Goal: Information Seeking & Learning: Find specific fact

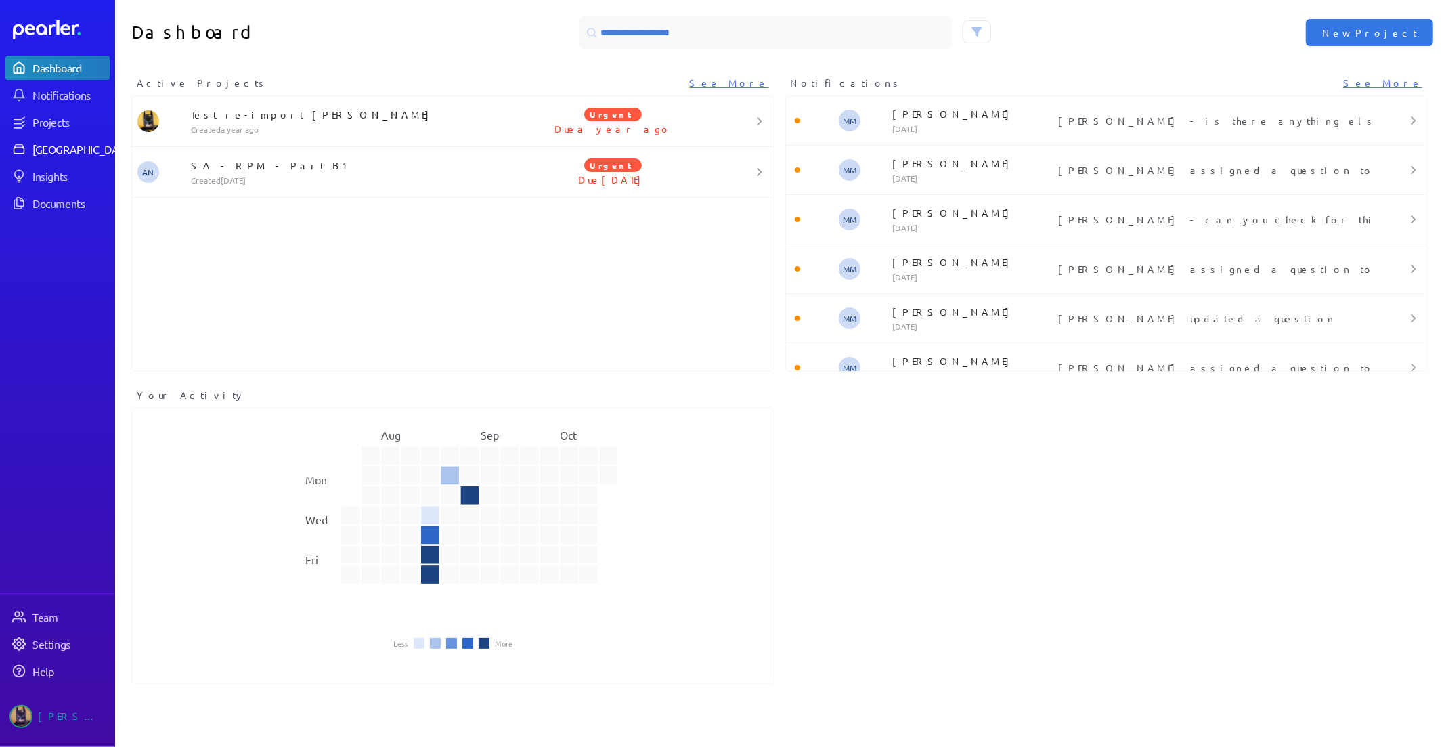
click at [68, 152] on div "[GEOGRAPHIC_DATA]" at bounding box center [82, 149] width 101 height 14
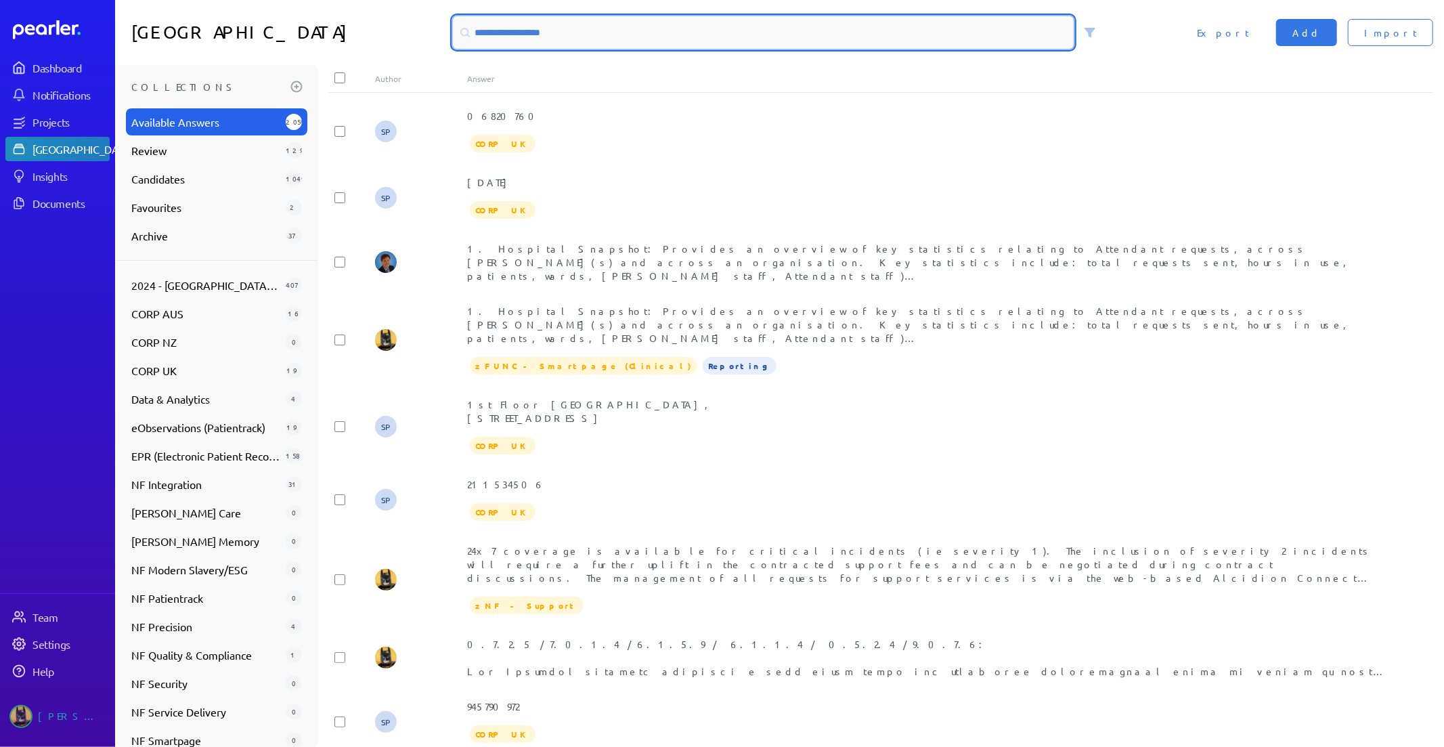
click at [535, 30] on input at bounding box center [763, 32] width 621 height 32
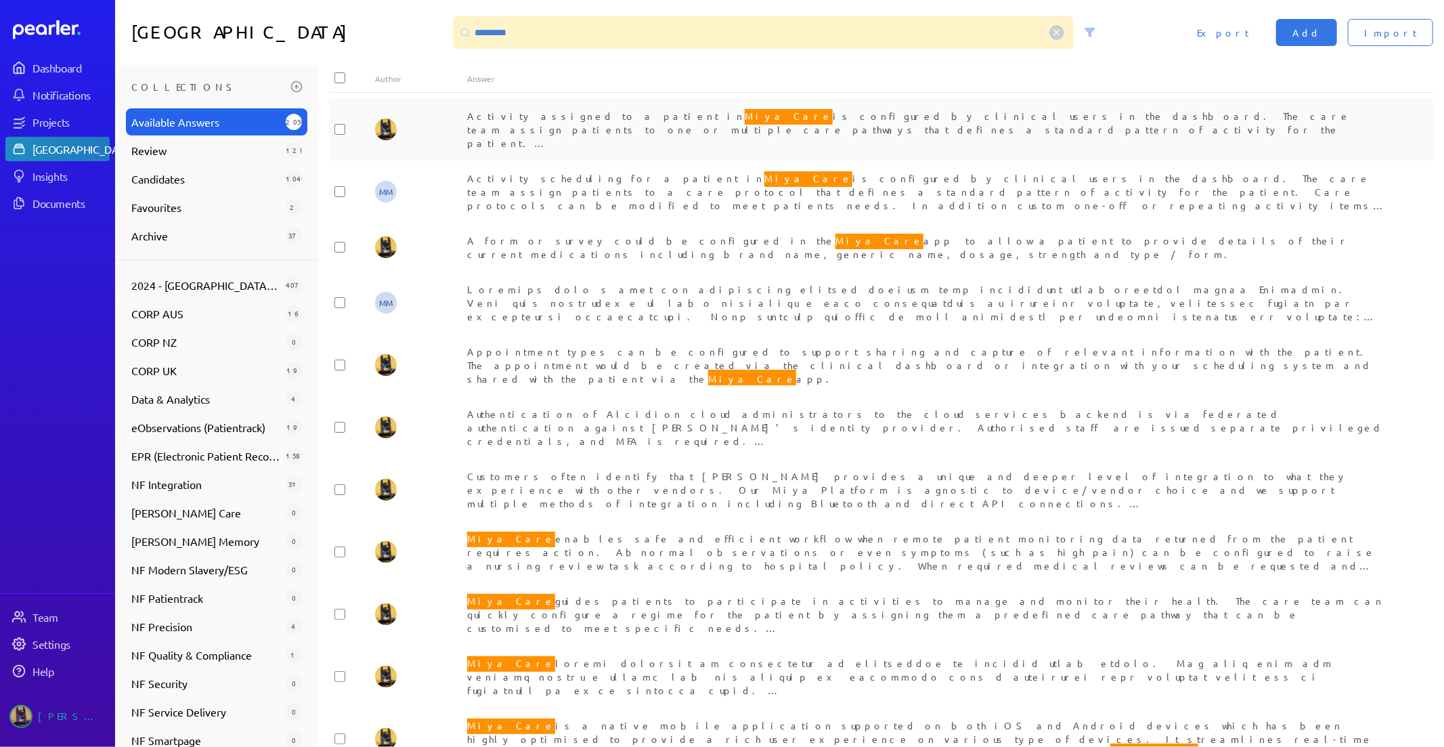
click at [745, 118] on span "Miya Care" at bounding box center [789, 116] width 88 height 18
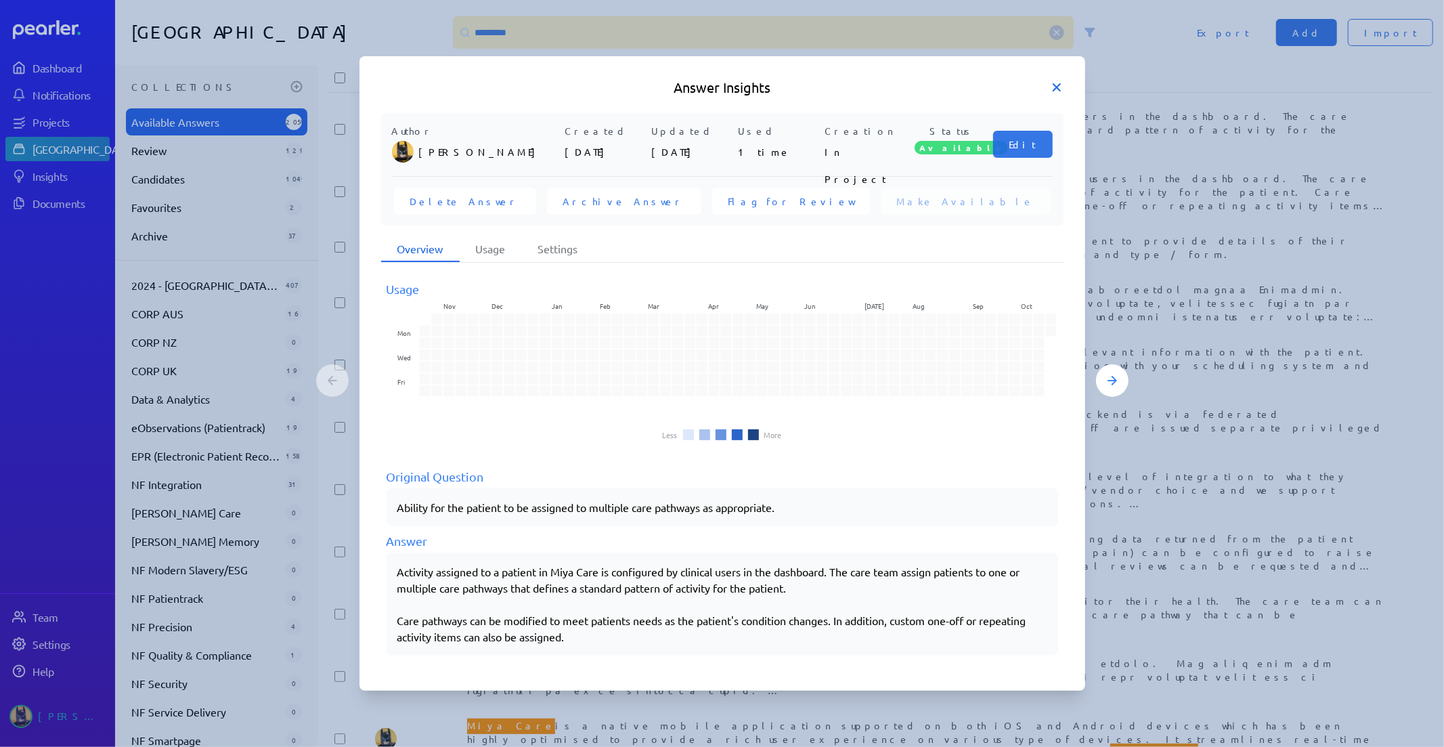
click at [1057, 90] on icon at bounding box center [1057, 88] width 14 height 14
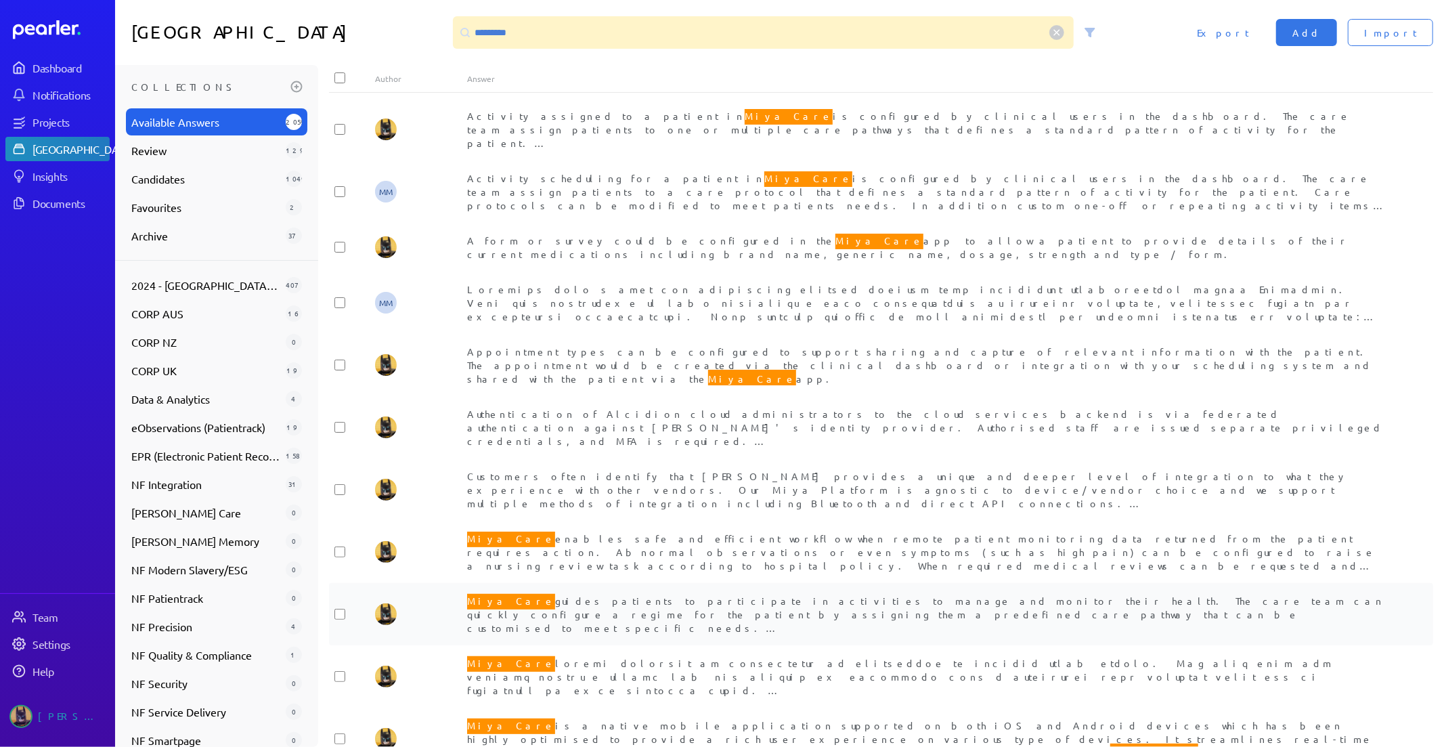
click at [745, 594] on div "Miya Care guides patients to participate in activities to manage and monitor th…" at bounding box center [927, 614] width 920 height 41
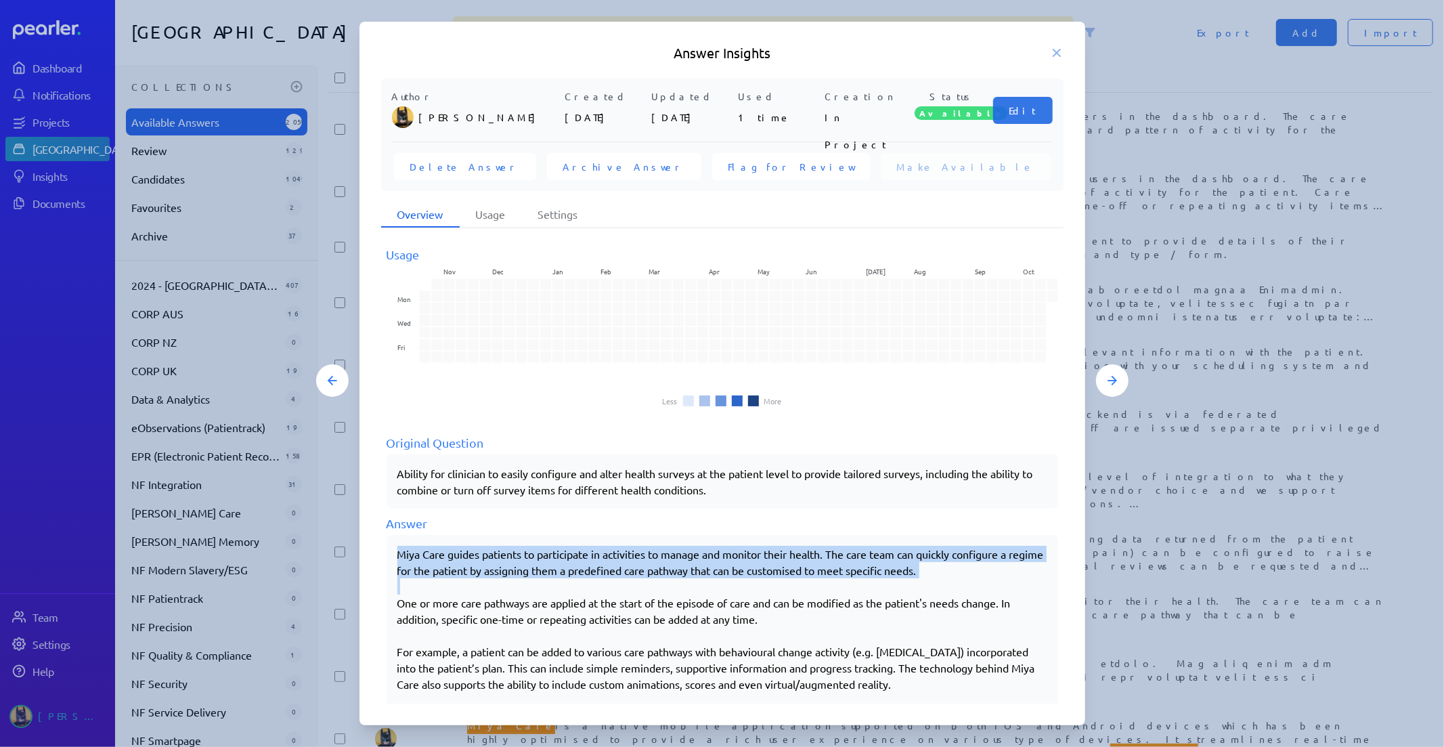
drag, startPoint x: 400, startPoint y: 552, endPoint x: 984, endPoint y: 582, distance: 585.0
copy p "Miya Care guides patients to participate in activities to manage and monitor th…"
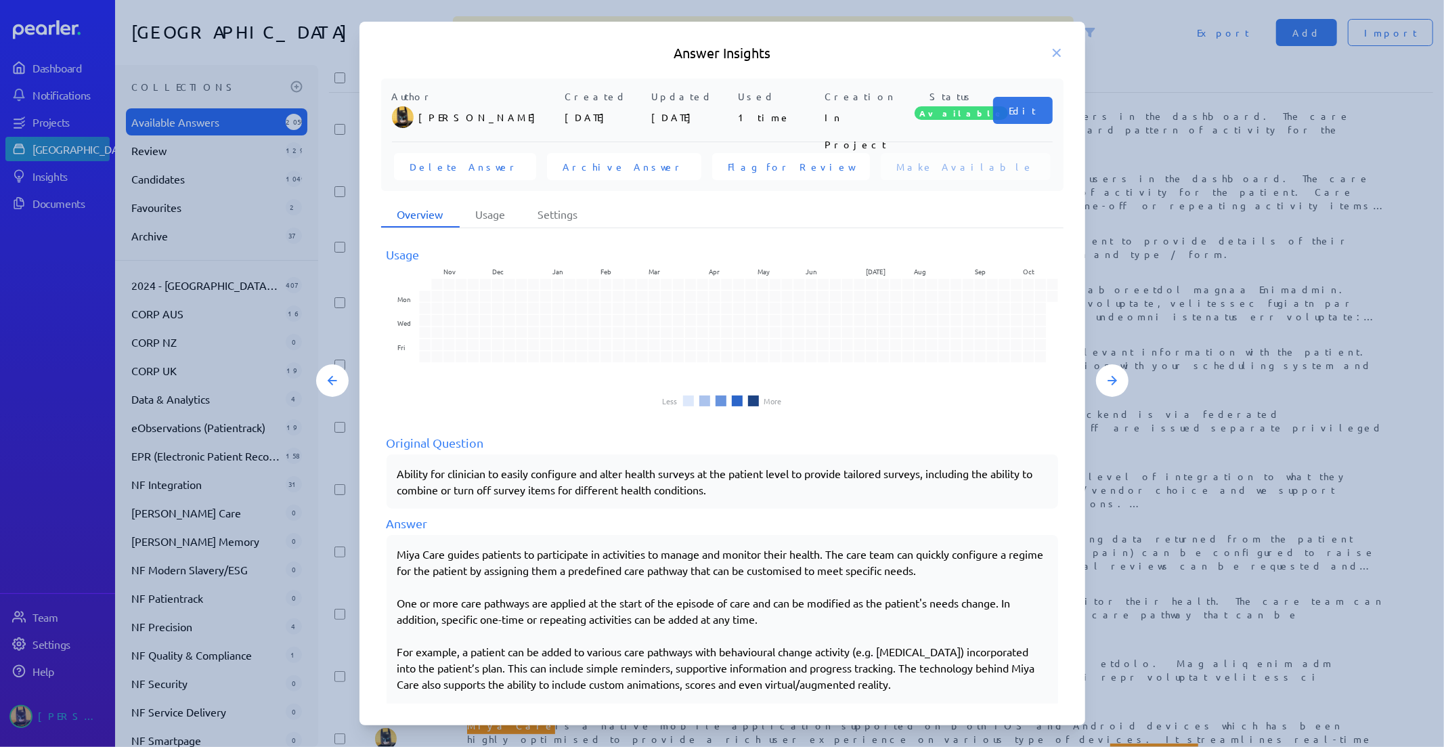
click at [1055, 51] on icon at bounding box center [1056, 52] width 7 height 7
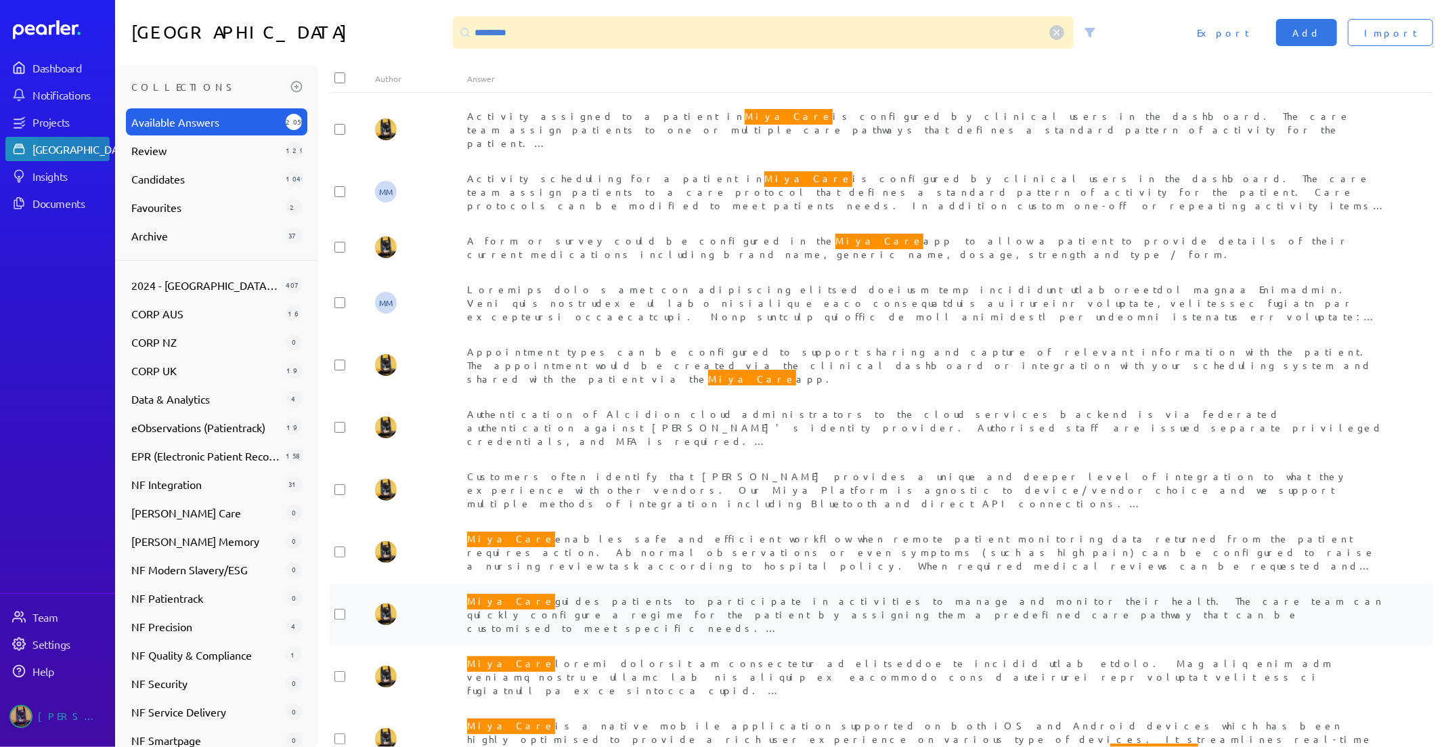
click at [698, 592] on span "Miya Care guides patients to participate in activities to manage and monitor th…" at bounding box center [925, 714] width 917 height 245
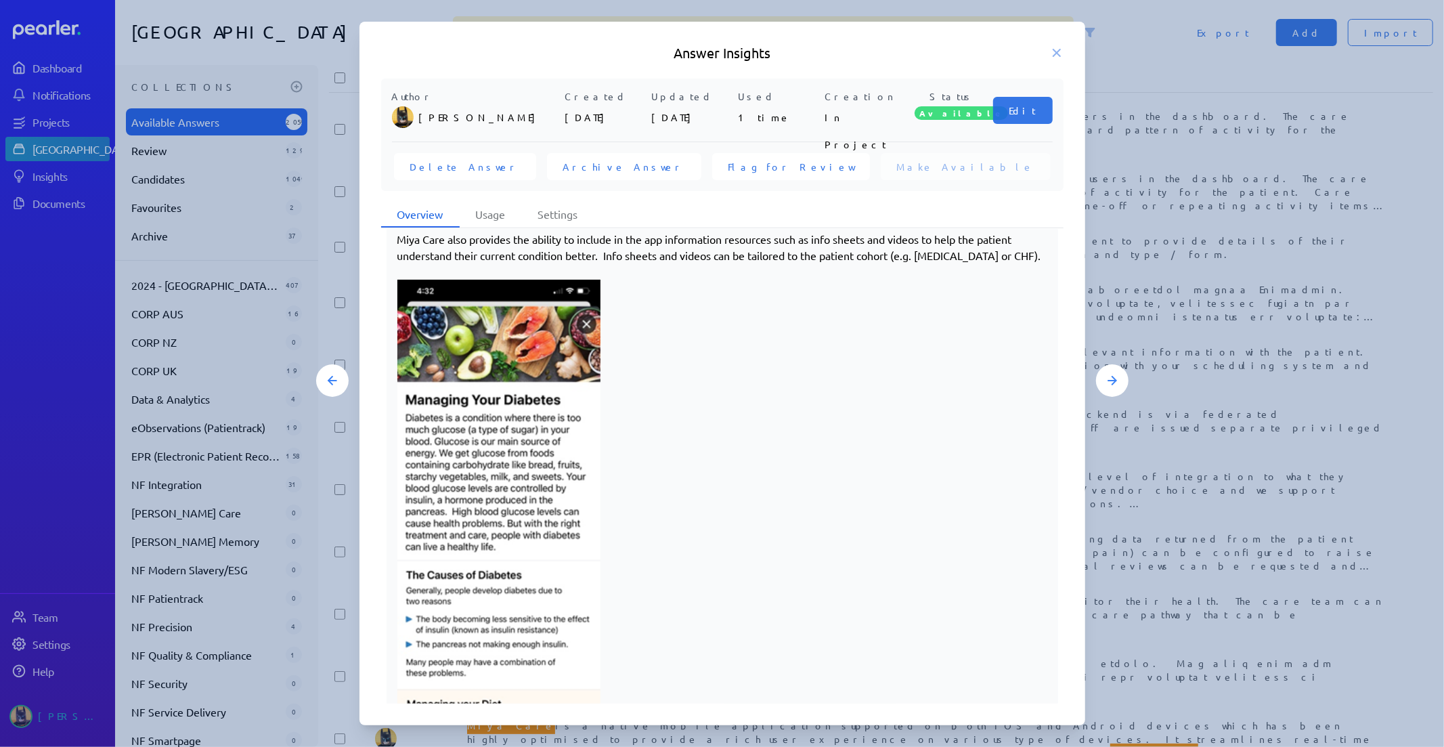
scroll to position [597, 0]
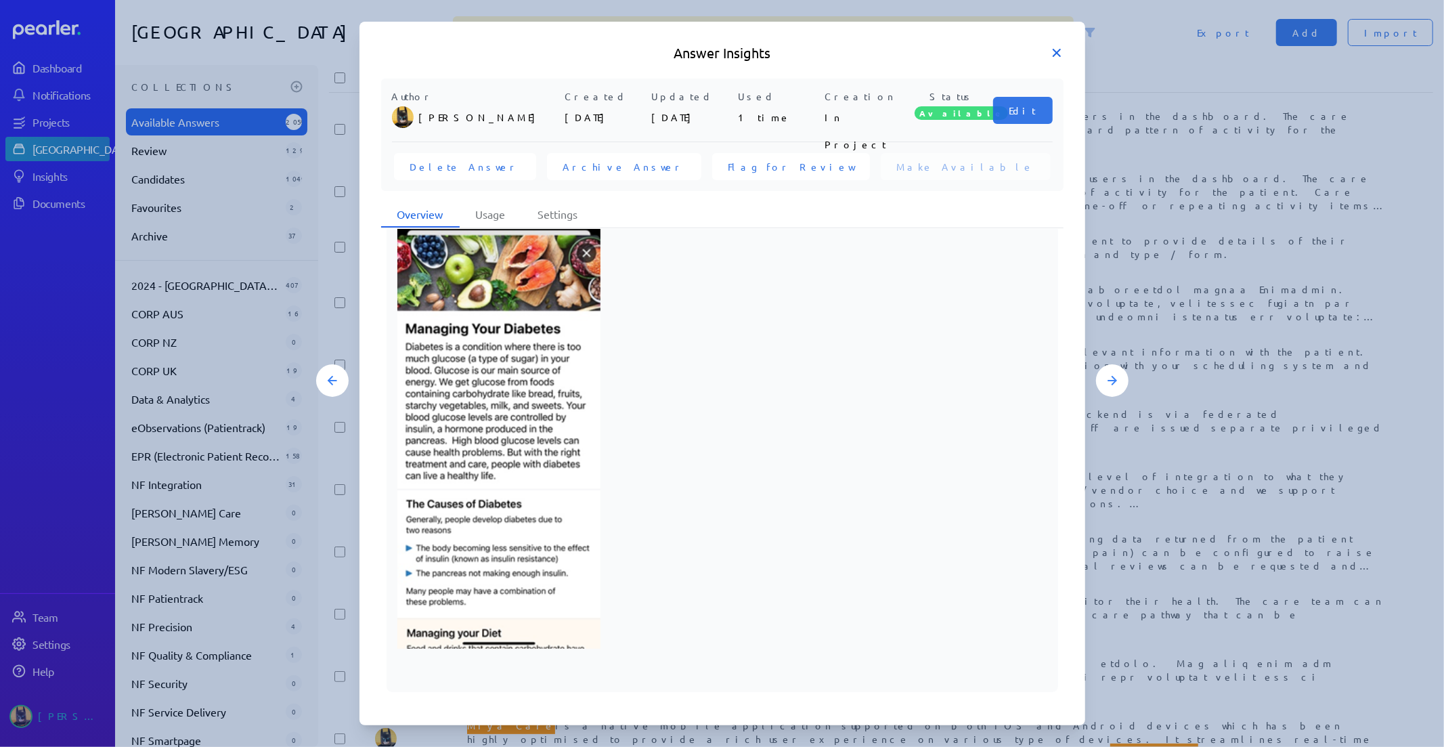
click at [1056, 56] on icon at bounding box center [1057, 53] width 14 height 14
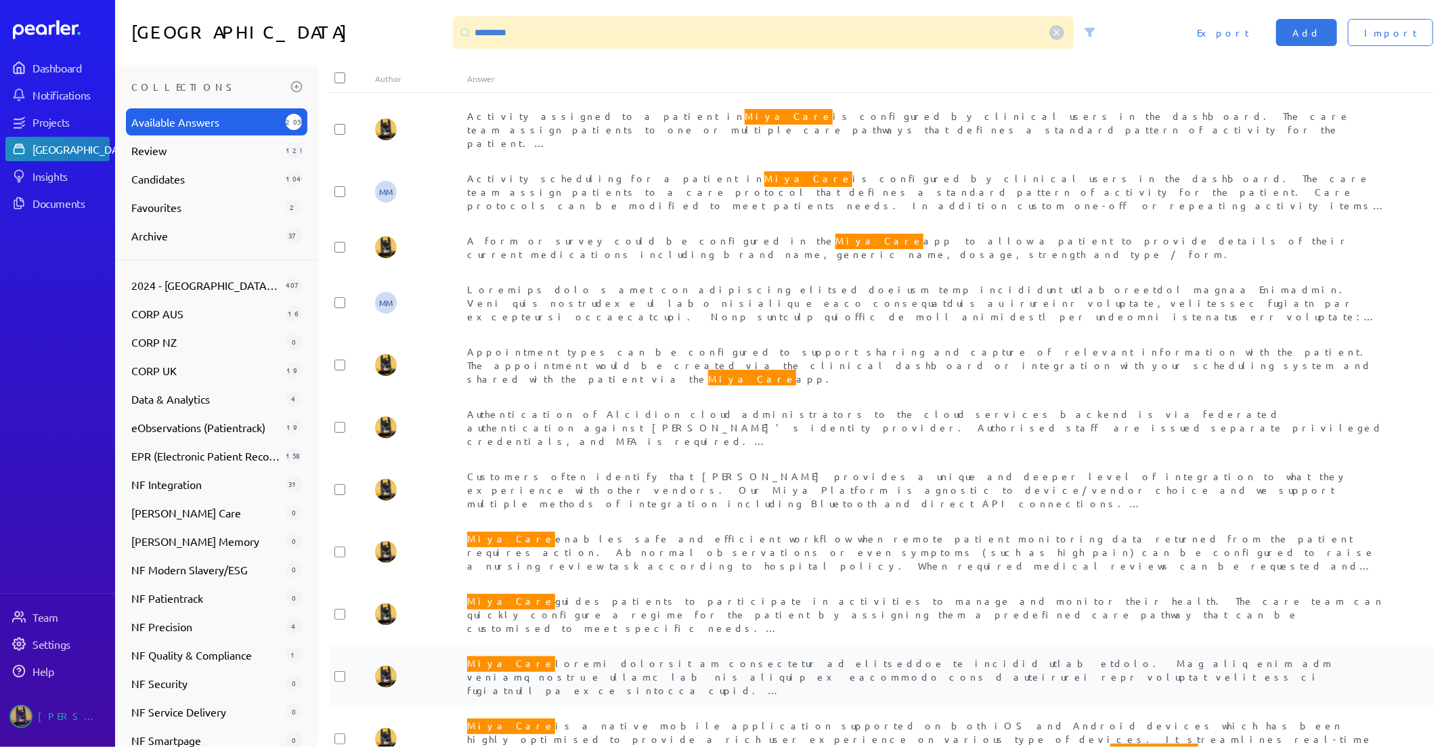
click at [775, 656] on div "Miya Care Miya Care means that a digital partnership is formed between the pati…" at bounding box center [927, 676] width 920 height 41
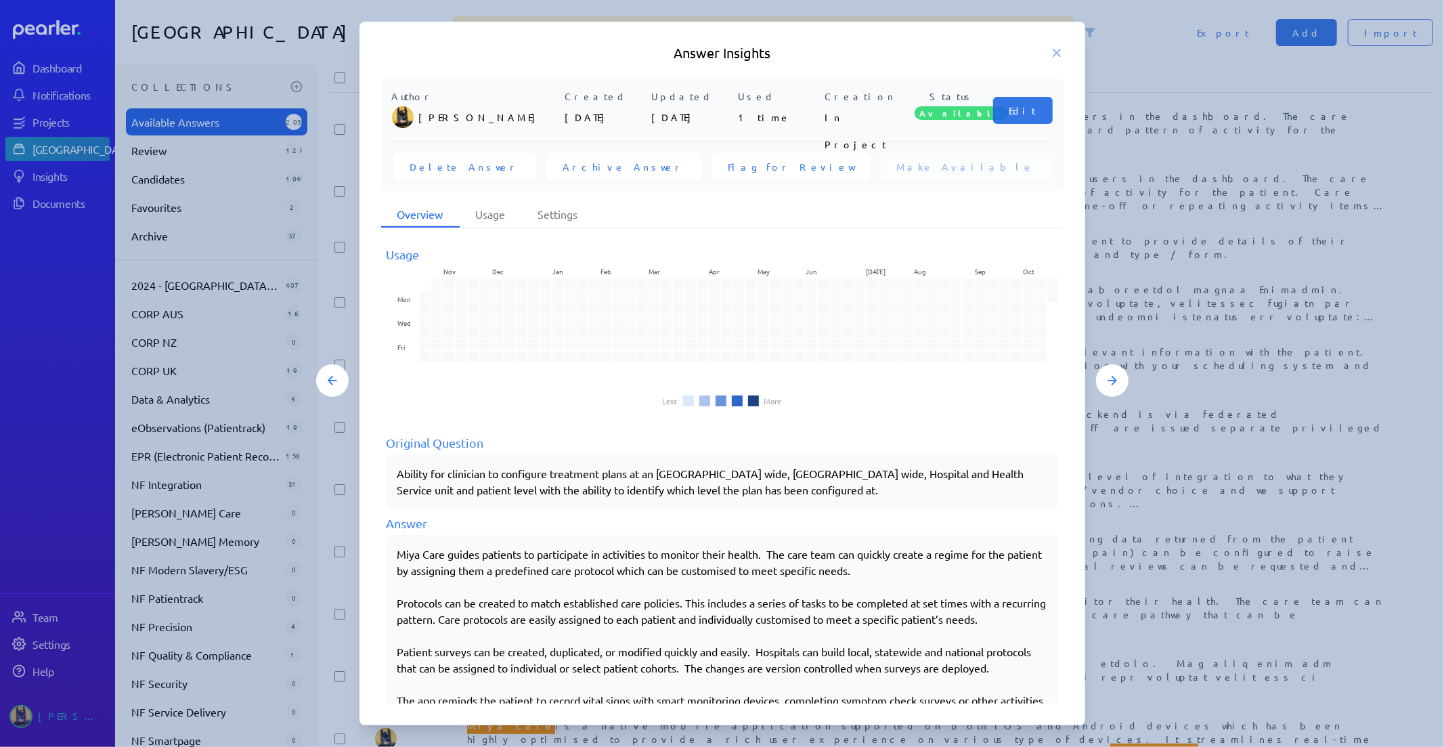
click at [1210, 524] on div at bounding box center [722, 373] width 1444 height 747
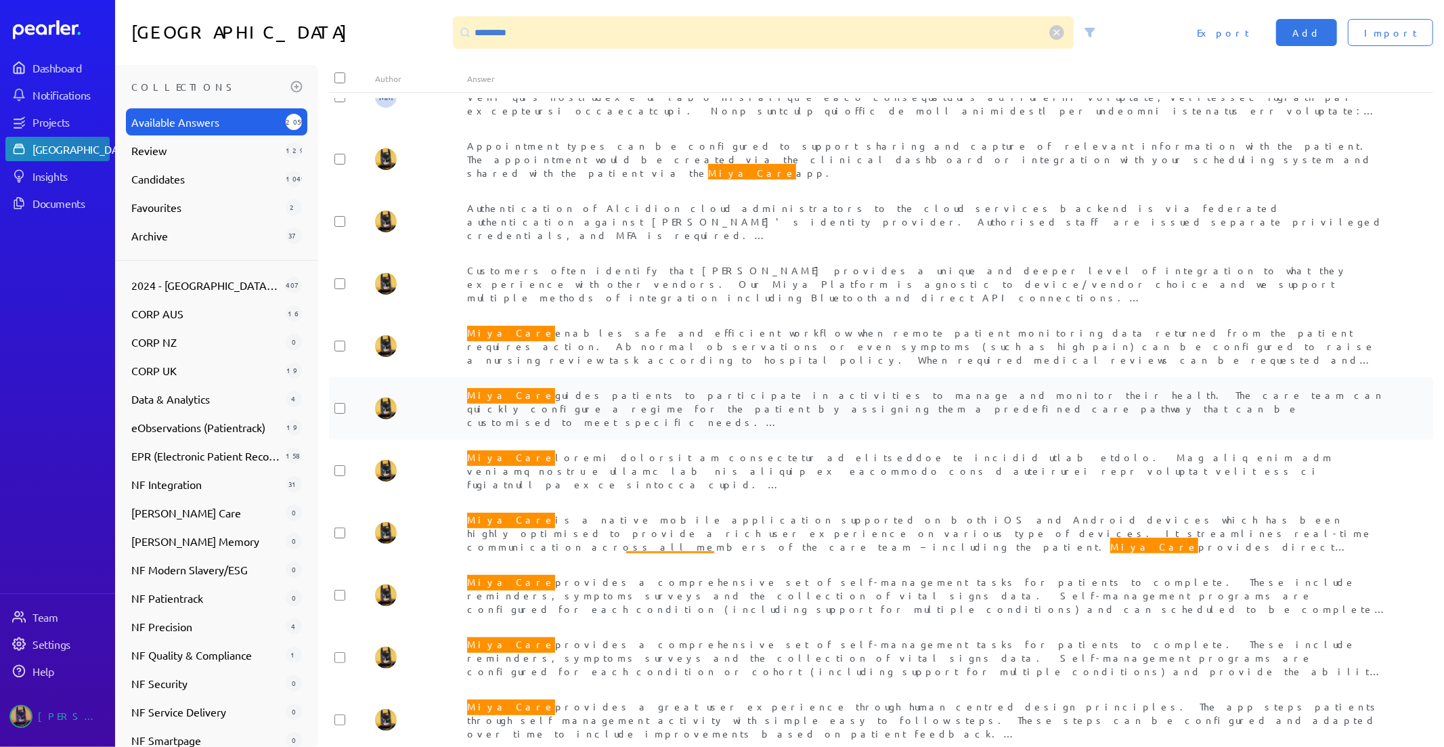
scroll to position [225, 0]
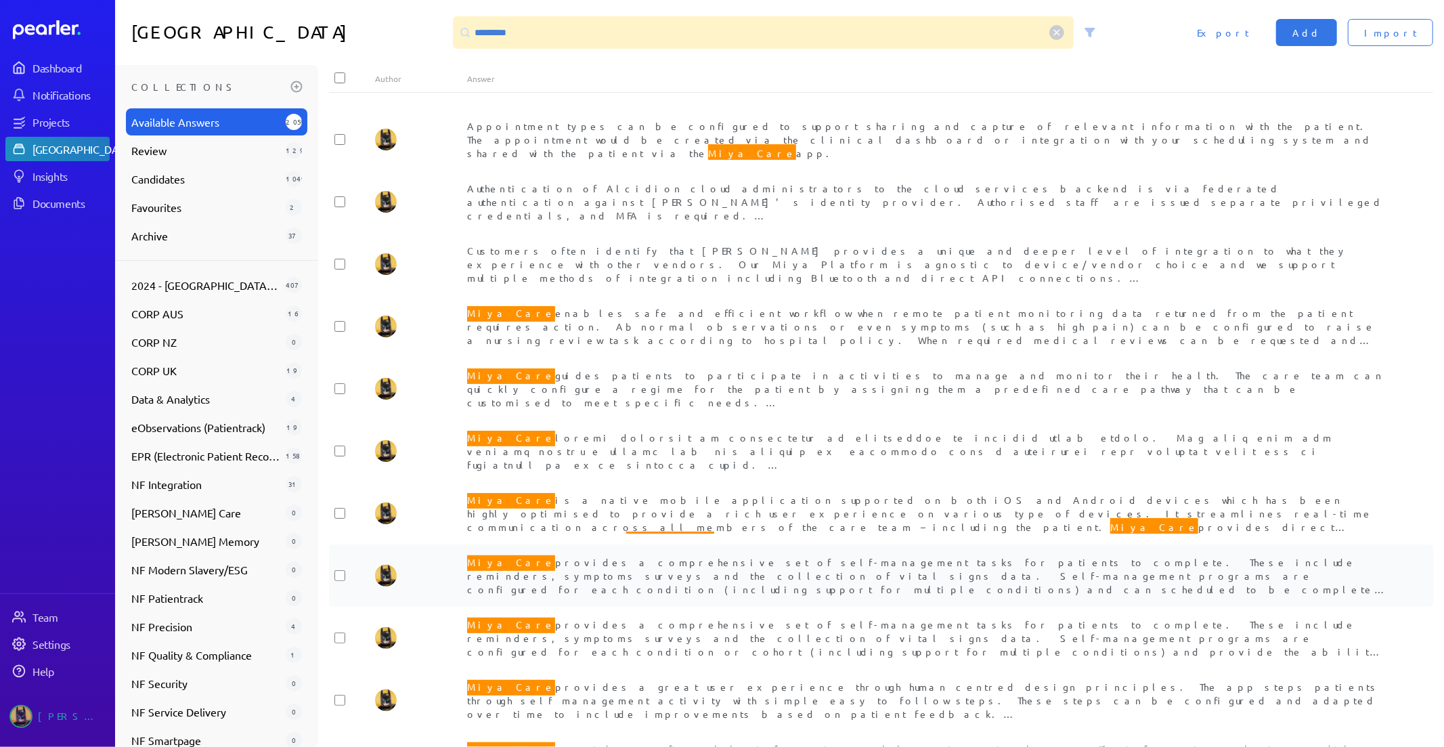
click at [995, 561] on span "Miya Care provides a comprehensive set of self-management tasks for patients to…" at bounding box center [927, 587] width 920 height 69
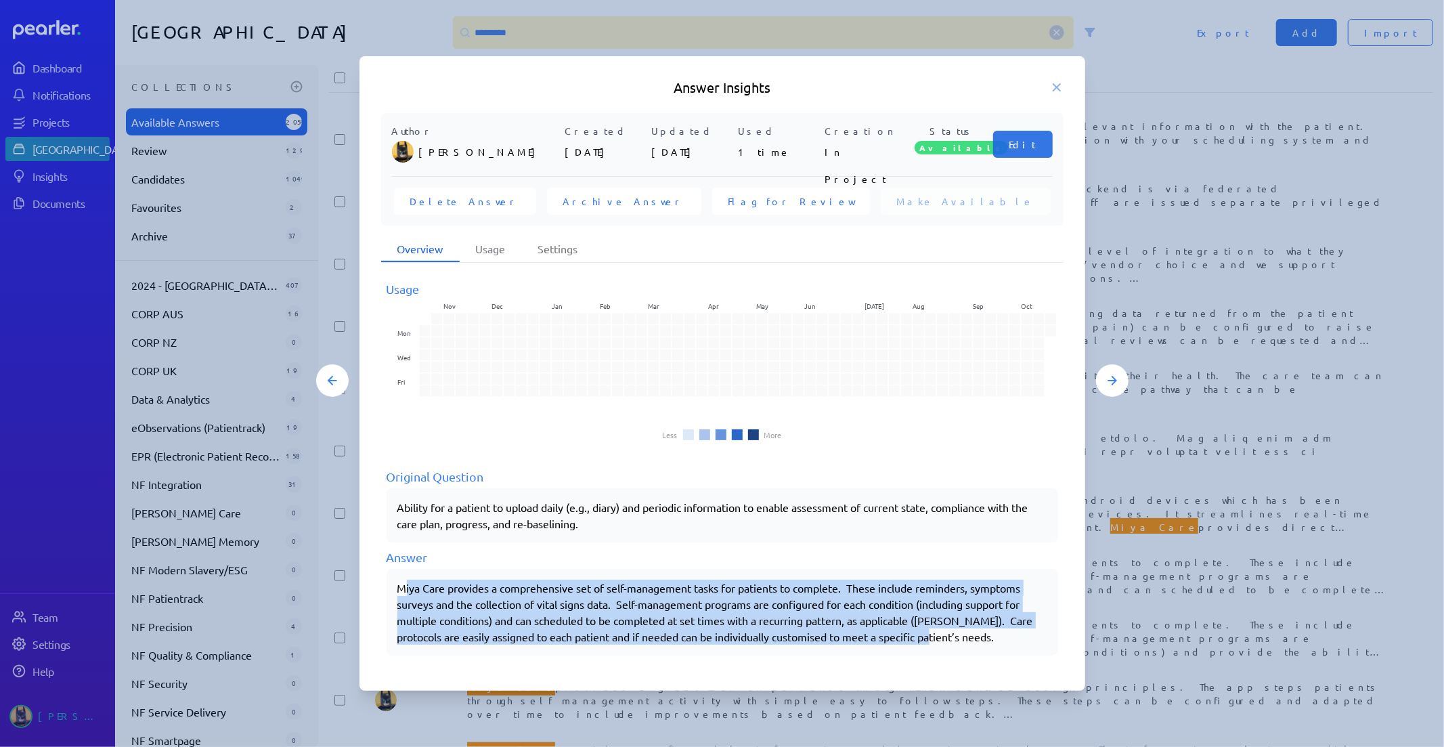
drag, startPoint x: 403, startPoint y: 584, endPoint x: 950, endPoint y: 640, distance: 549.8
click at [950, 640] on p "Miya Care provides a comprehensive set of self-management tasks for patients to…" at bounding box center [722, 611] width 650 height 65
drag, startPoint x: 858, startPoint y: 625, endPoint x: 837, endPoint y: 621, distance: 22.0
click at [857, 625] on p "Miya Care provides a comprehensive set of self-management tasks for patients to…" at bounding box center [722, 611] width 650 height 65
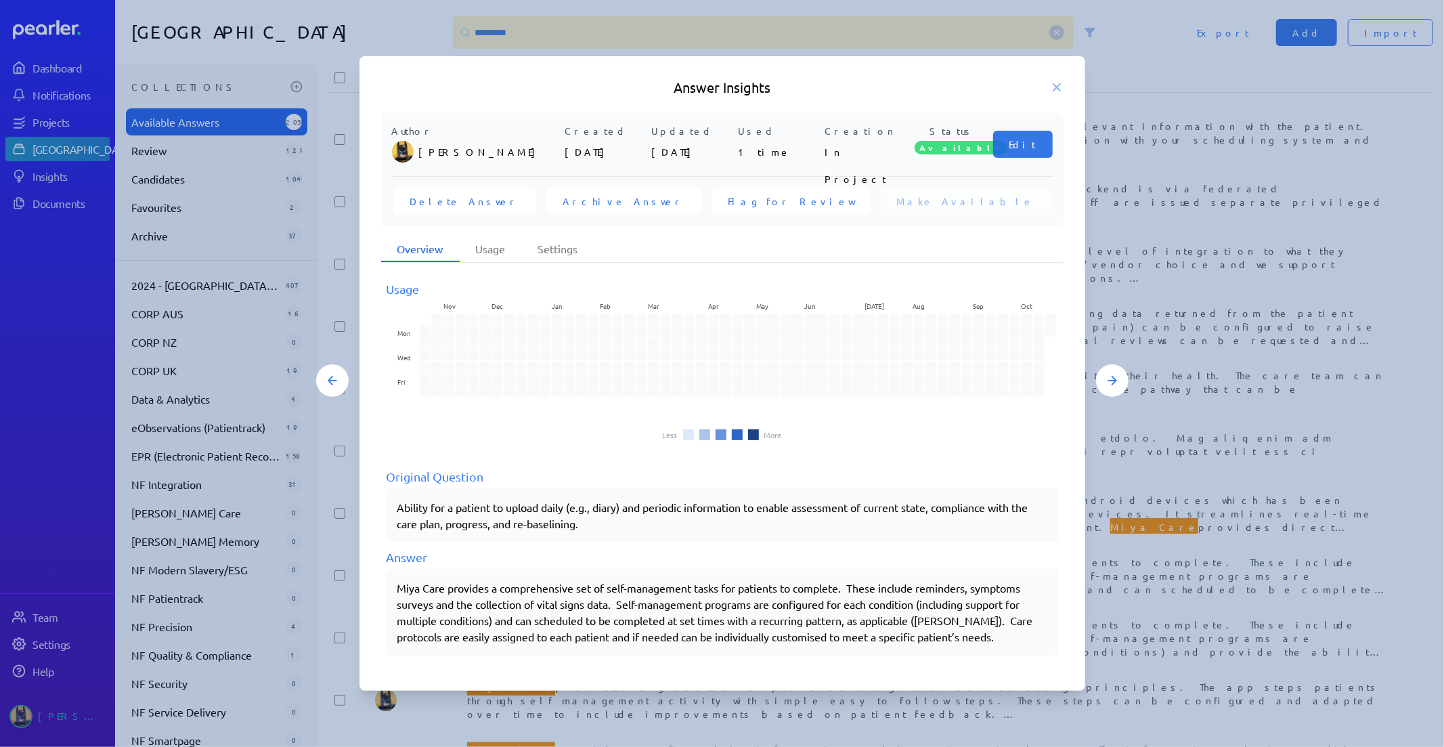
click at [401, 588] on p "Miya Care provides a comprehensive set of self-management tasks for patients to…" at bounding box center [722, 611] width 650 height 65
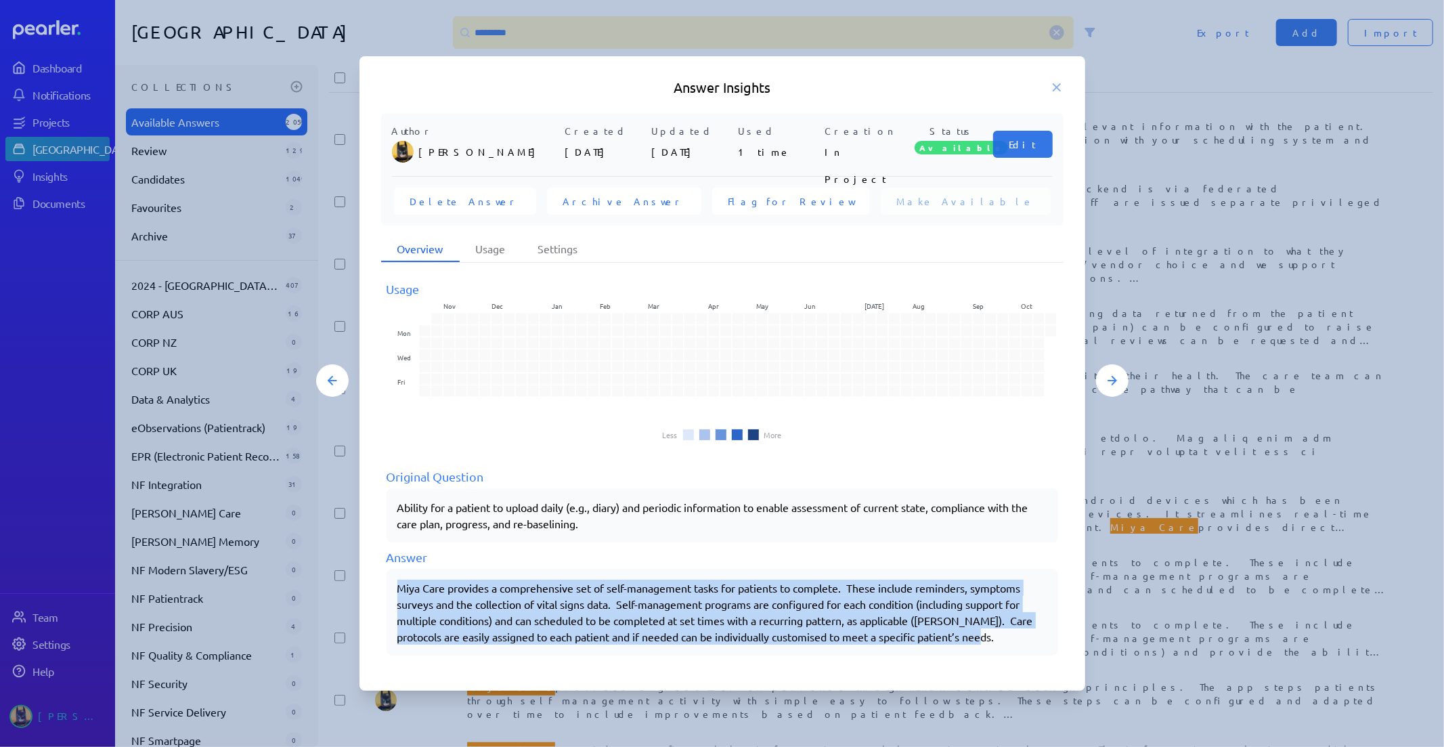
drag, startPoint x: 397, startPoint y: 585, endPoint x: 1014, endPoint y: 651, distance: 620.2
click at [1014, 651] on div "Miya Care provides a comprehensive set of self-management tasks for patients to…" at bounding box center [723, 612] width 672 height 87
copy p "Miya Care provides a comprehensive set of self-management tasks for patients to…"
click at [820, 571] on div "Miya Care provides a comprehensive set of self-management tasks for patients to…" at bounding box center [723, 612] width 672 height 87
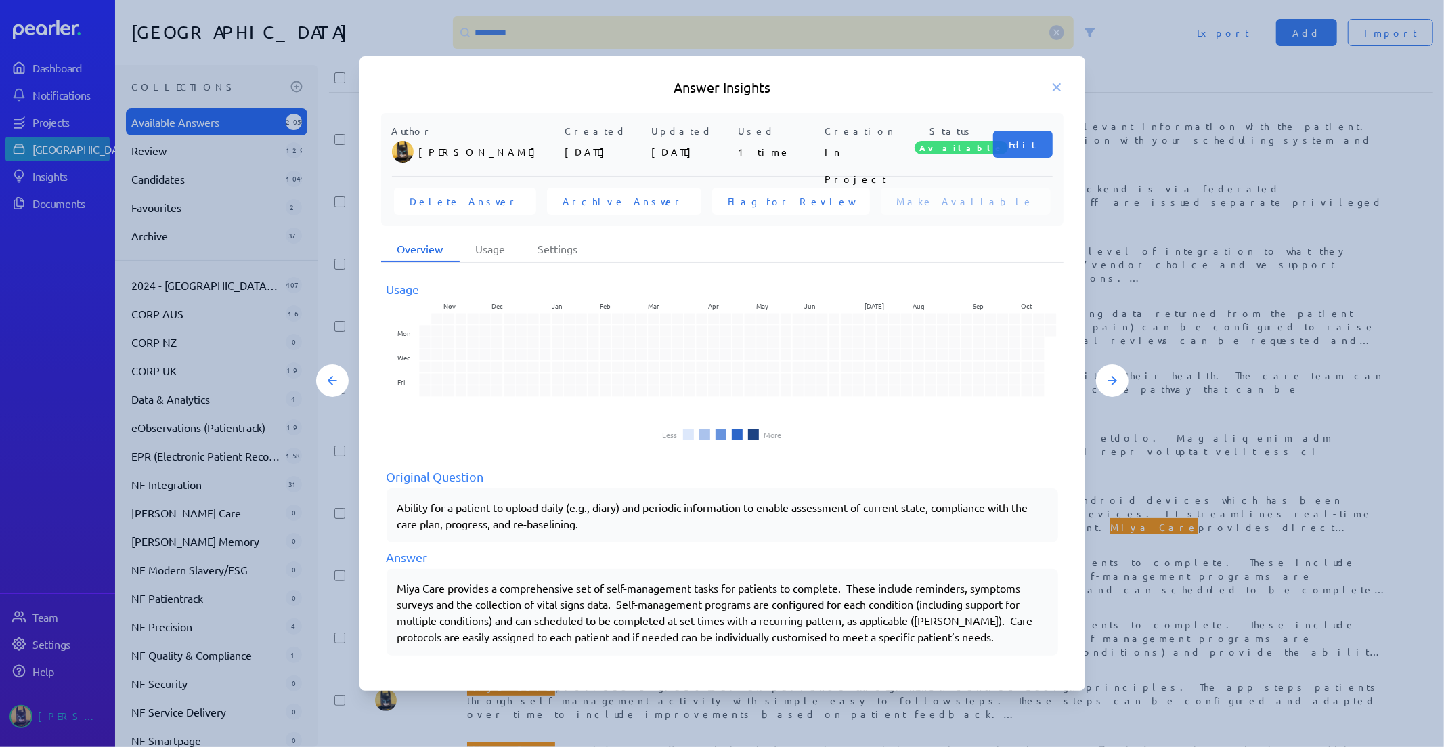
click at [1057, 89] on icon at bounding box center [1057, 88] width 14 height 14
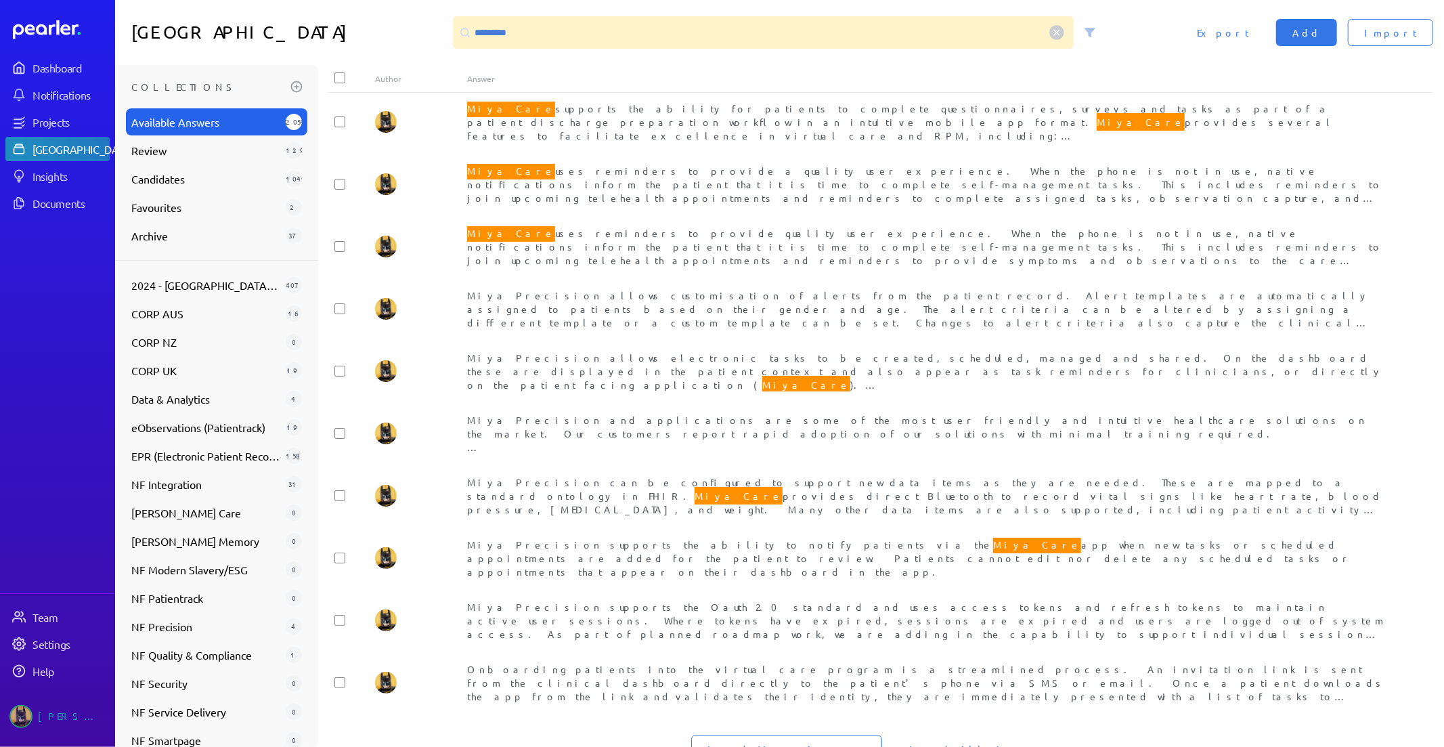
scroll to position [1254, 0]
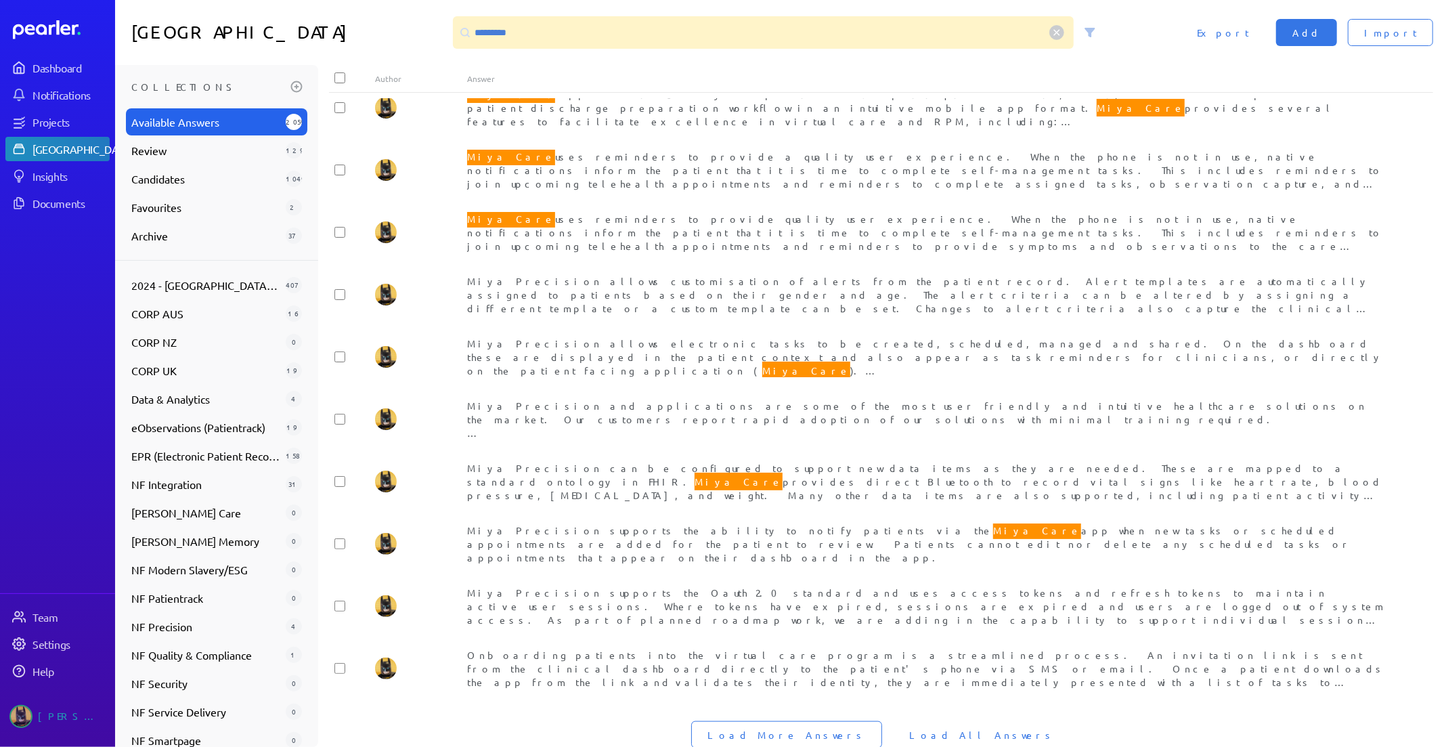
click at [938, 728] on span "Load All Answers" at bounding box center [982, 735] width 146 height 14
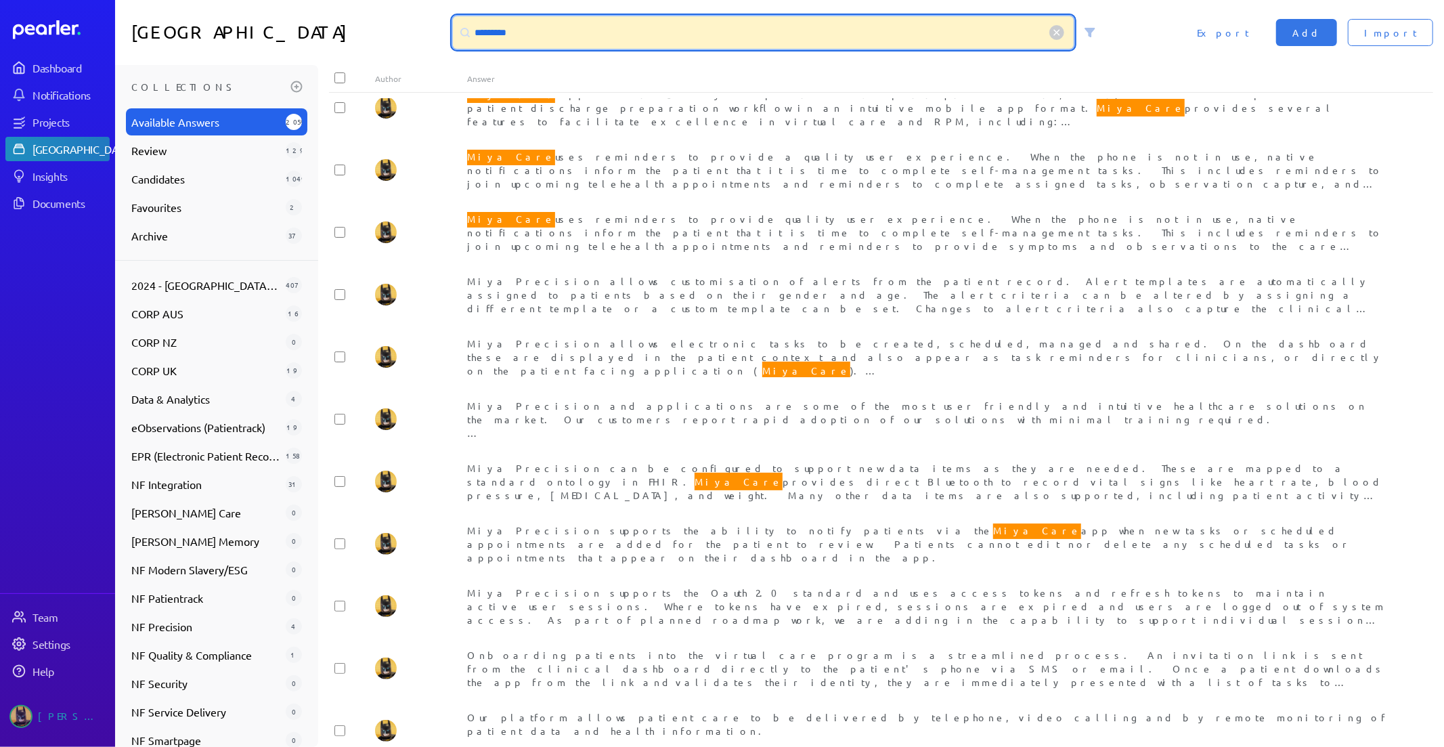
click at [704, 30] on input "*********" at bounding box center [763, 32] width 621 height 32
drag, startPoint x: 703, startPoint y: 31, endPoint x: -144, endPoint y: 35, distance: 846.9
click at [0, 35] on html "Dashboard Notifications Projects Answer Library Insights Documents Team Setting…" at bounding box center [722, 373] width 1444 height 747
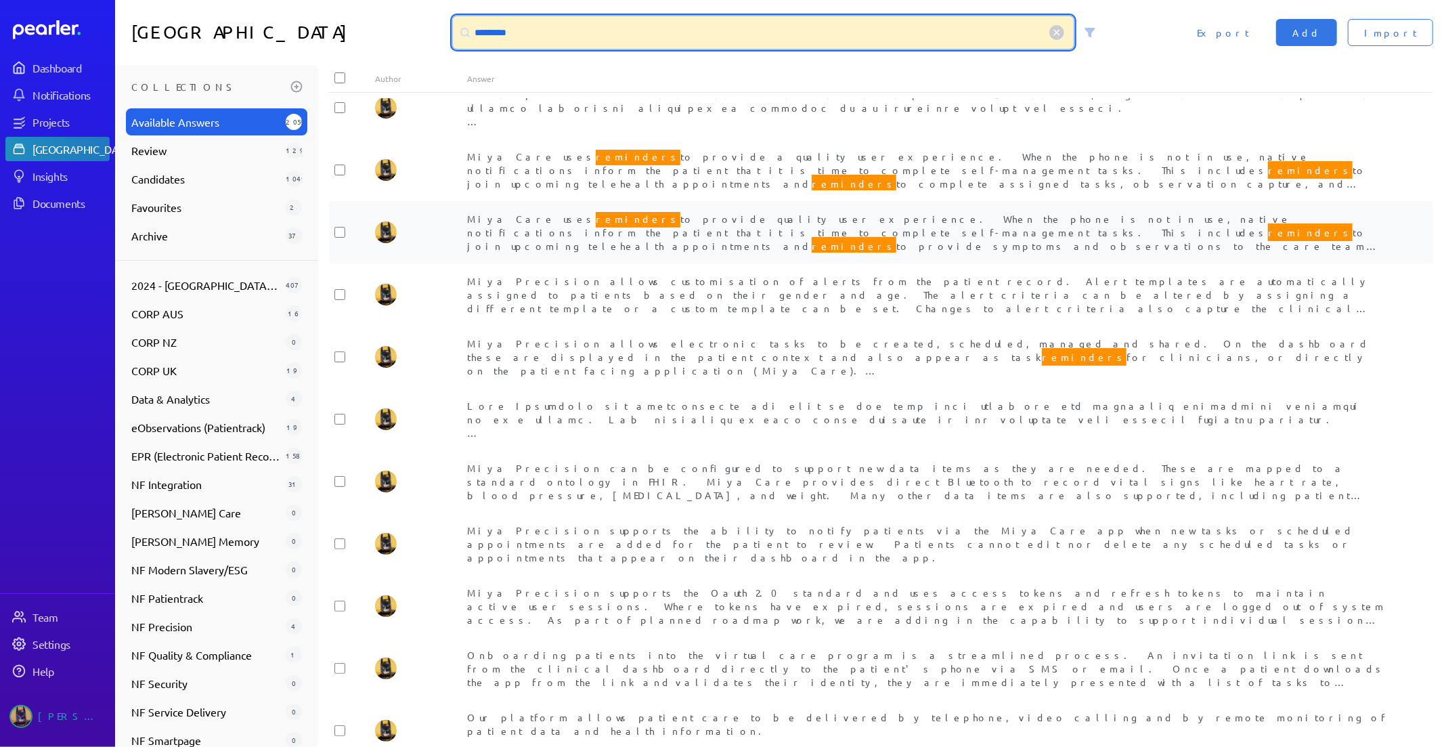
scroll to position [1236, 0]
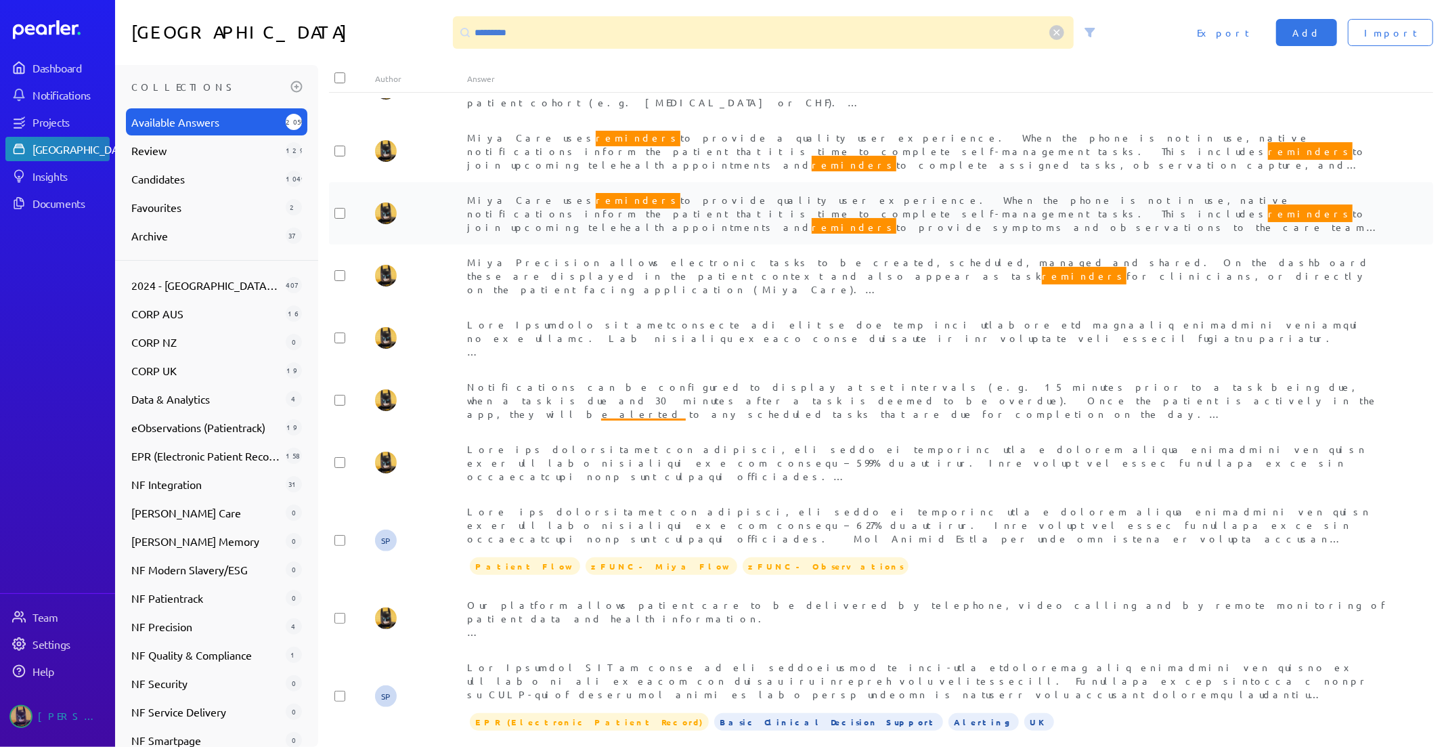
click at [820, 208] on span "Miya Care uses reminders to provide quality user experience. When the phone is …" at bounding box center [924, 300] width 915 height 218
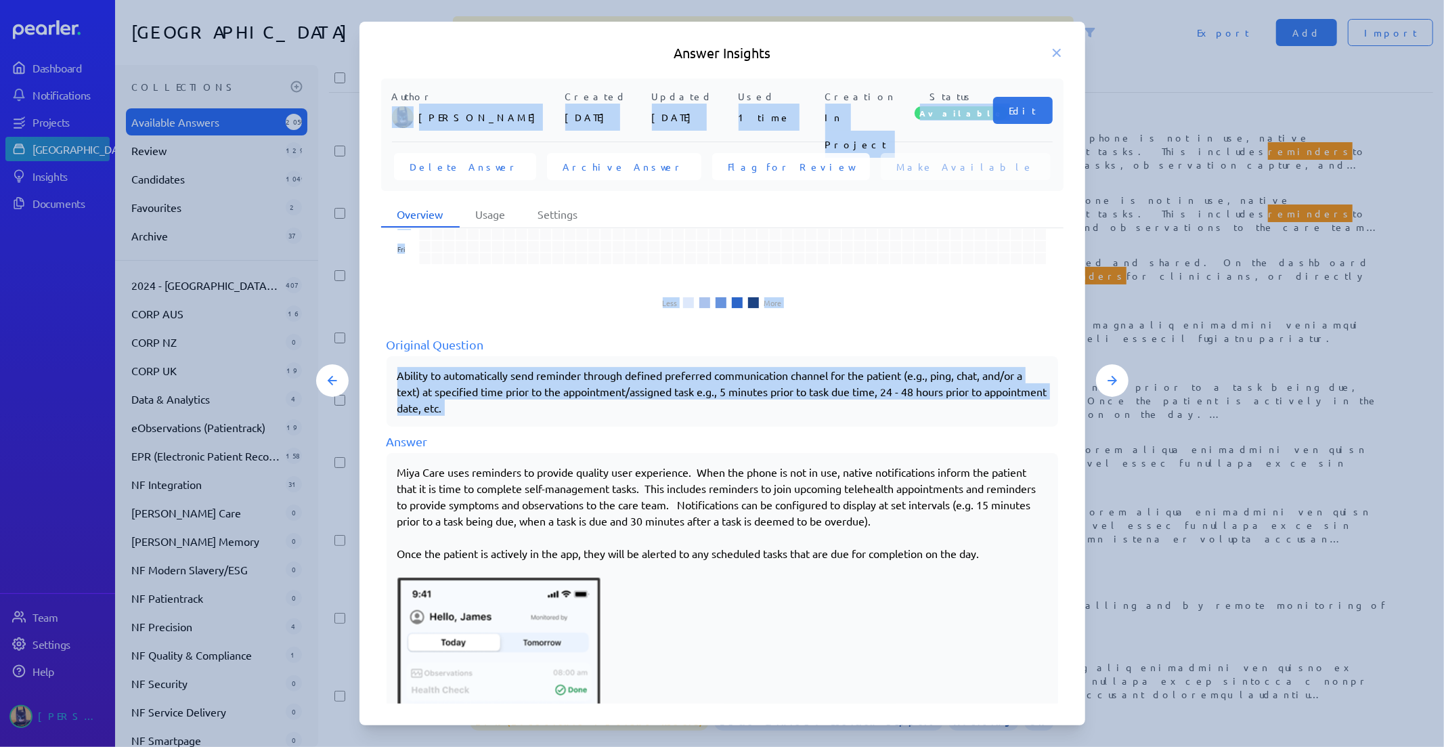
scroll to position [399, 0]
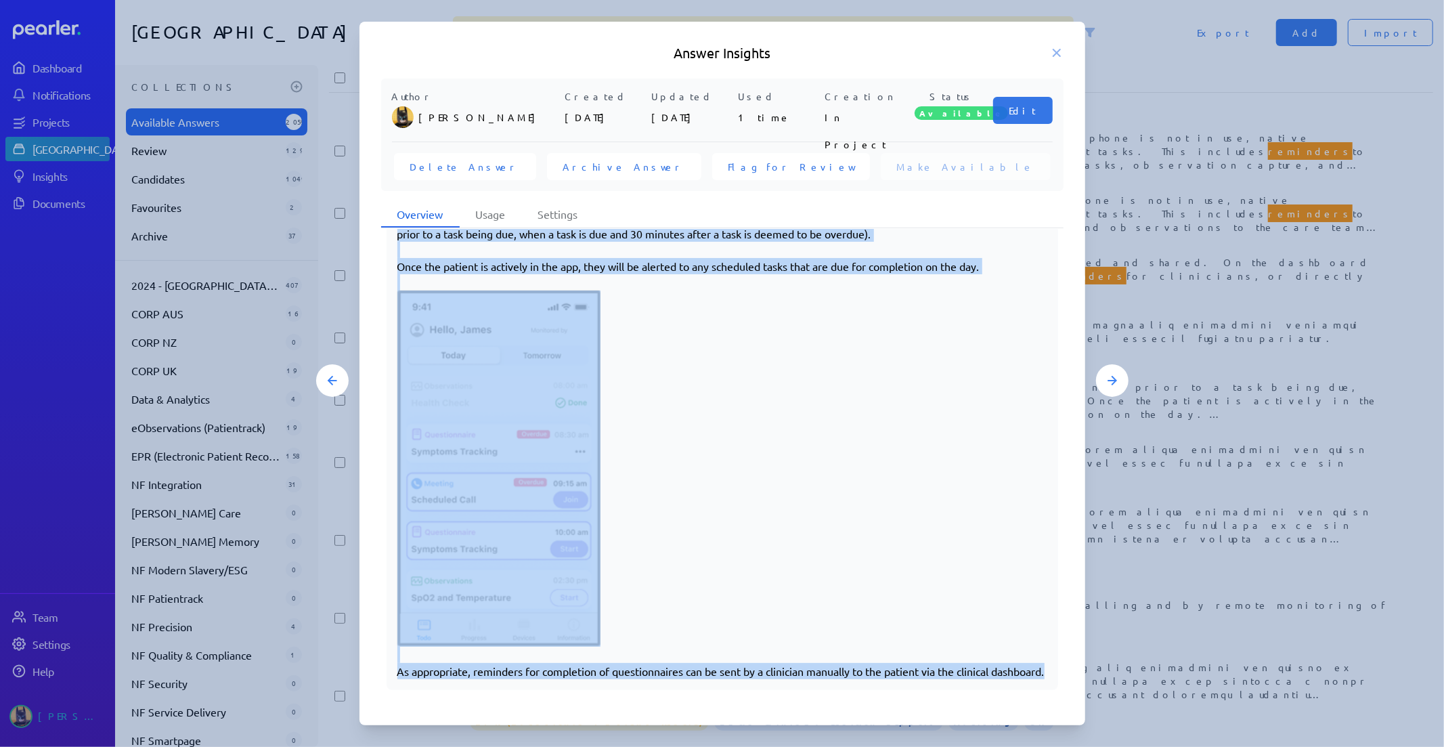
drag, startPoint x: 397, startPoint y: 468, endPoint x: 915, endPoint y: 686, distance: 561.2
click at [915, 686] on div "Miya Care uses reminders to provide quality user experience. When the phone is …" at bounding box center [723, 428] width 672 height 525
copy div "Miya Care uses reminders to provide quality user experience. When the phone is …"
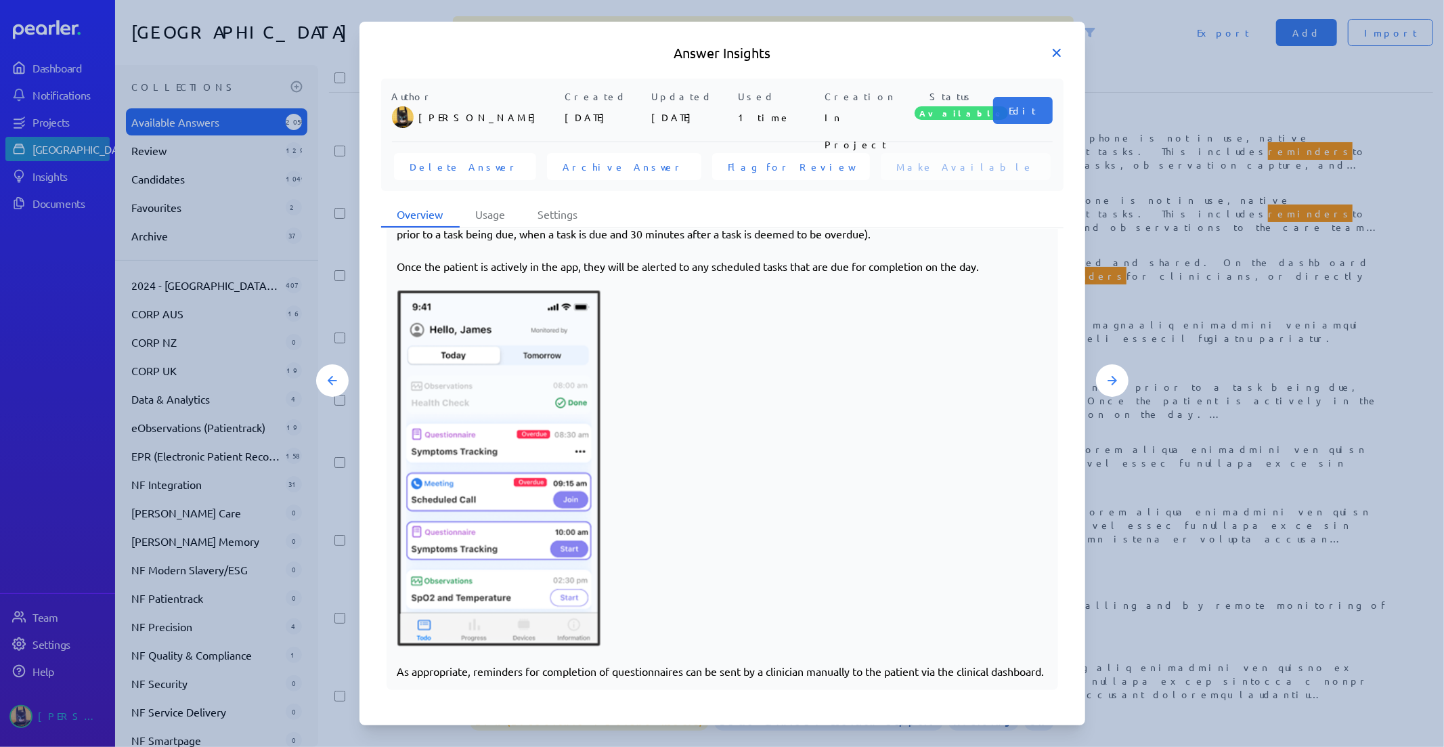
click at [1053, 49] on icon at bounding box center [1056, 52] width 7 height 7
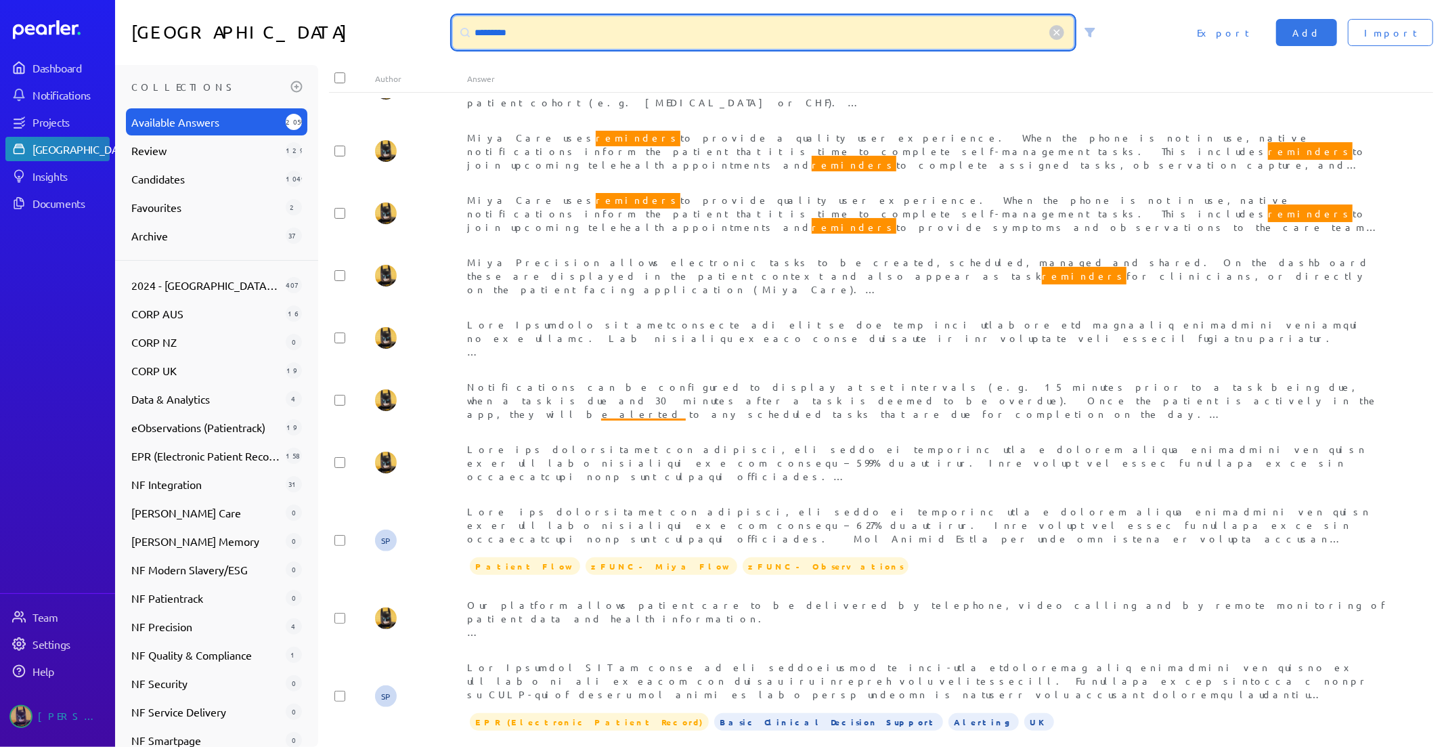
drag, startPoint x: 598, startPoint y: 37, endPoint x: 345, endPoint y: 25, distance: 252.8
click at [348, 24] on div "Answer Library ********* Import Add Export" at bounding box center [779, 32] width 1329 height 65
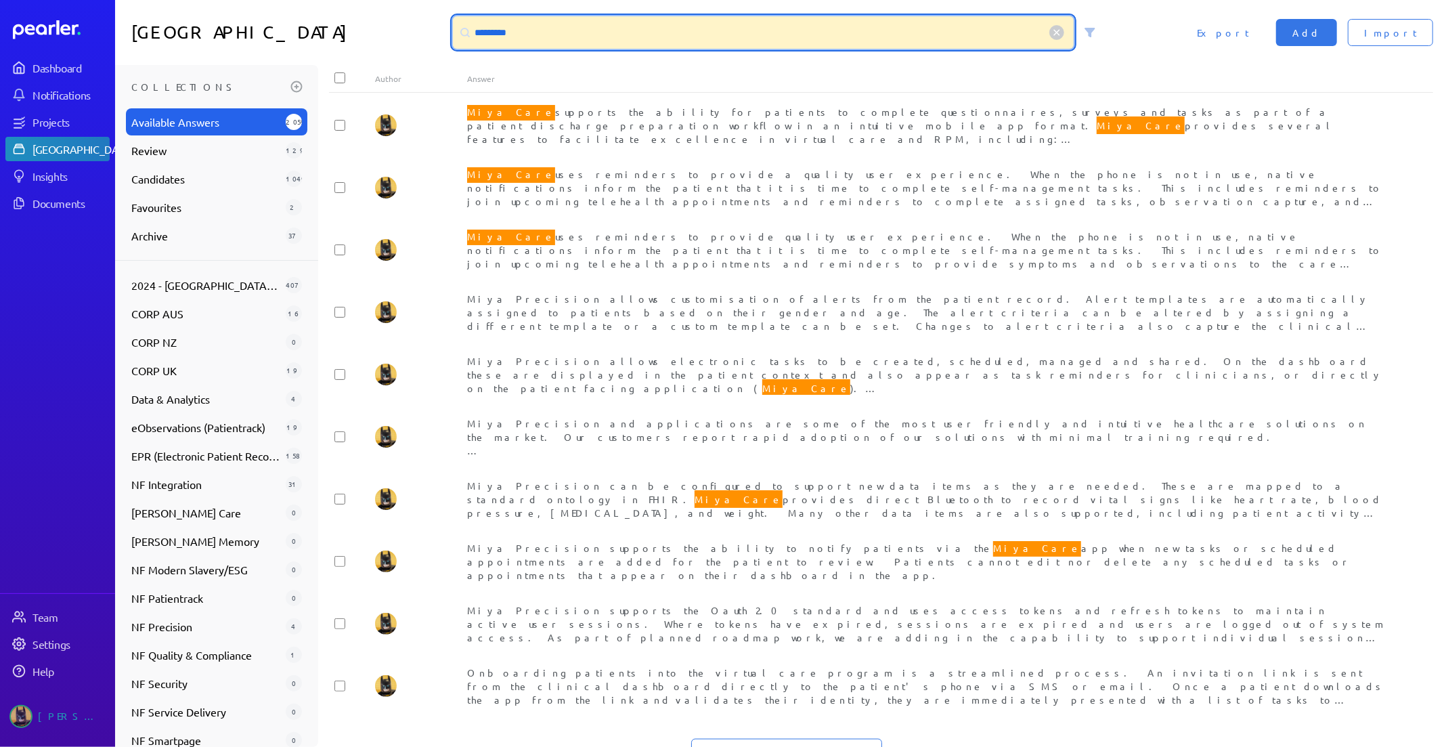
scroll to position [1254, 0]
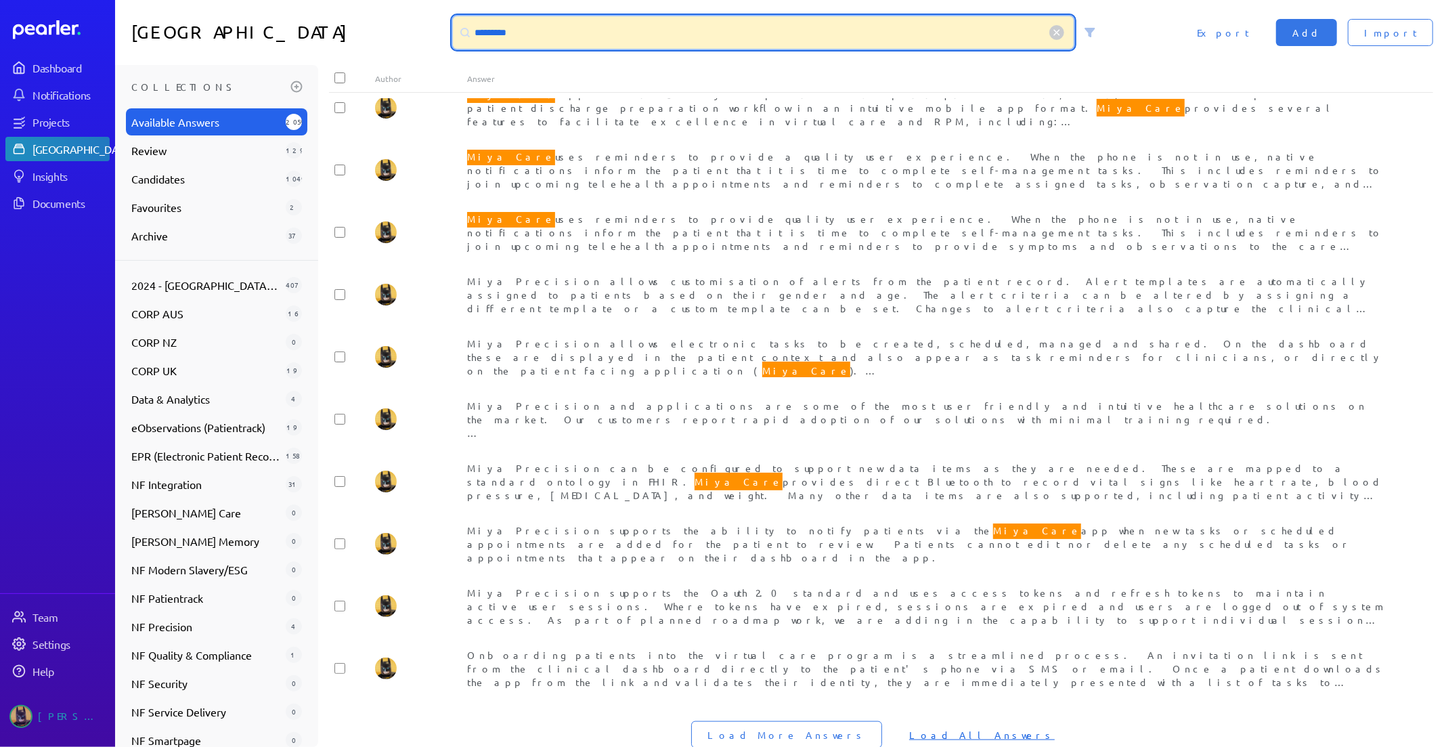
type input "*********"
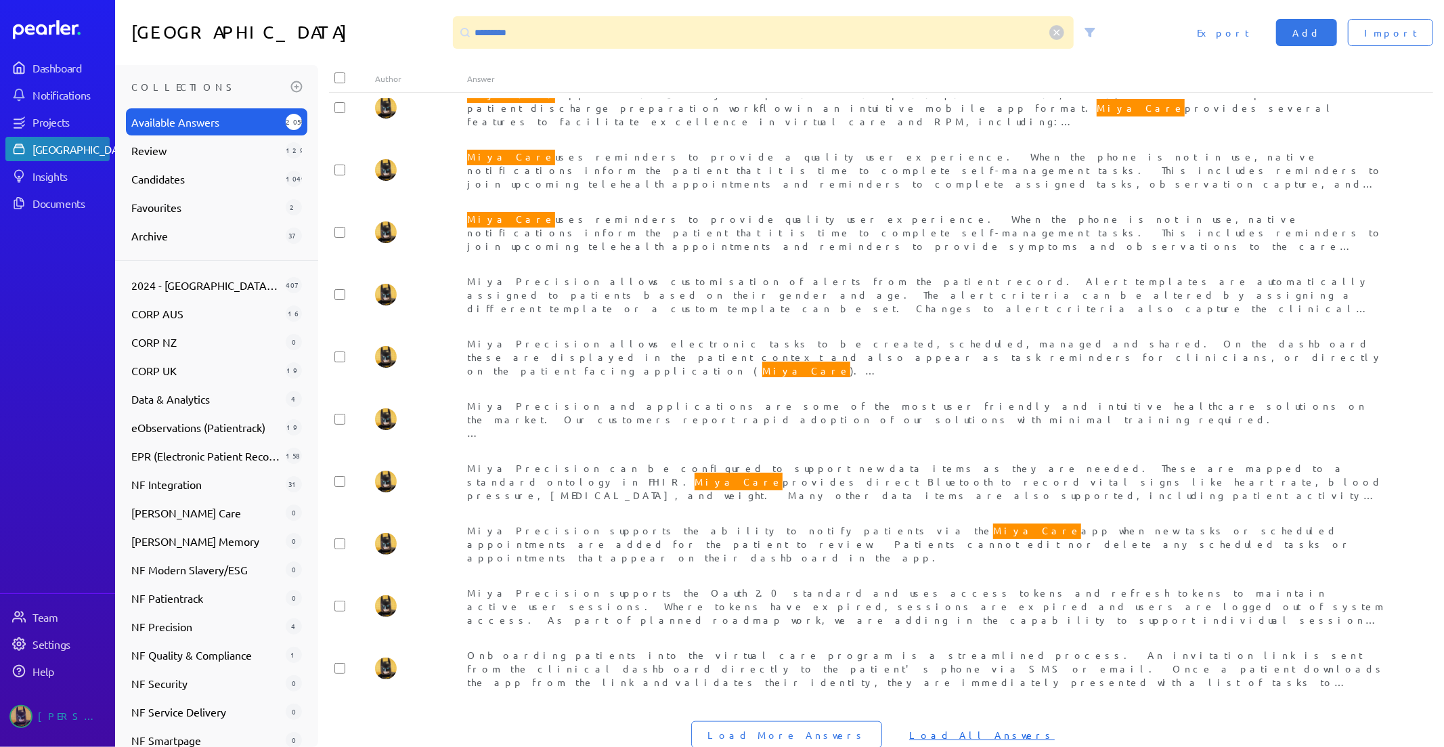
click at [942, 728] on span "Load All Answers" at bounding box center [982, 735] width 146 height 14
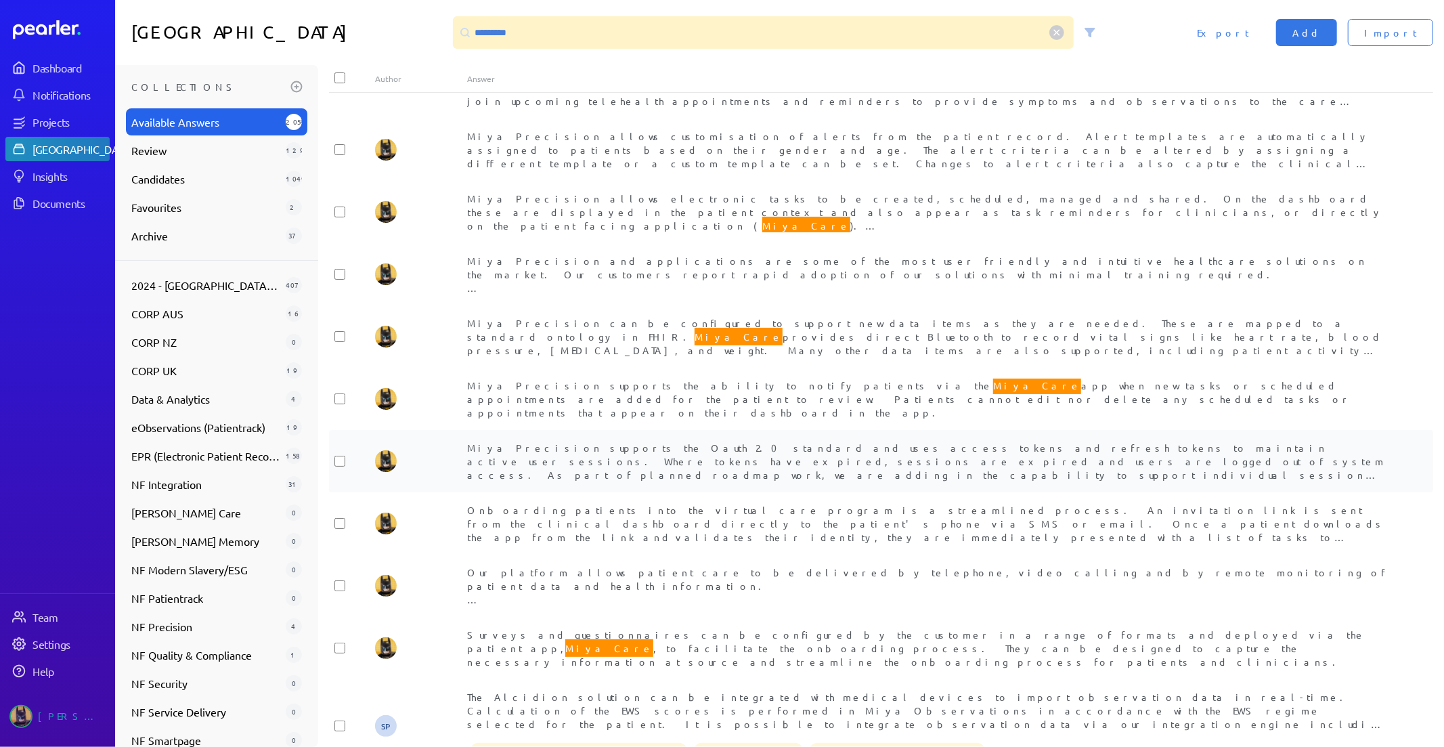
scroll to position [1404, 0]
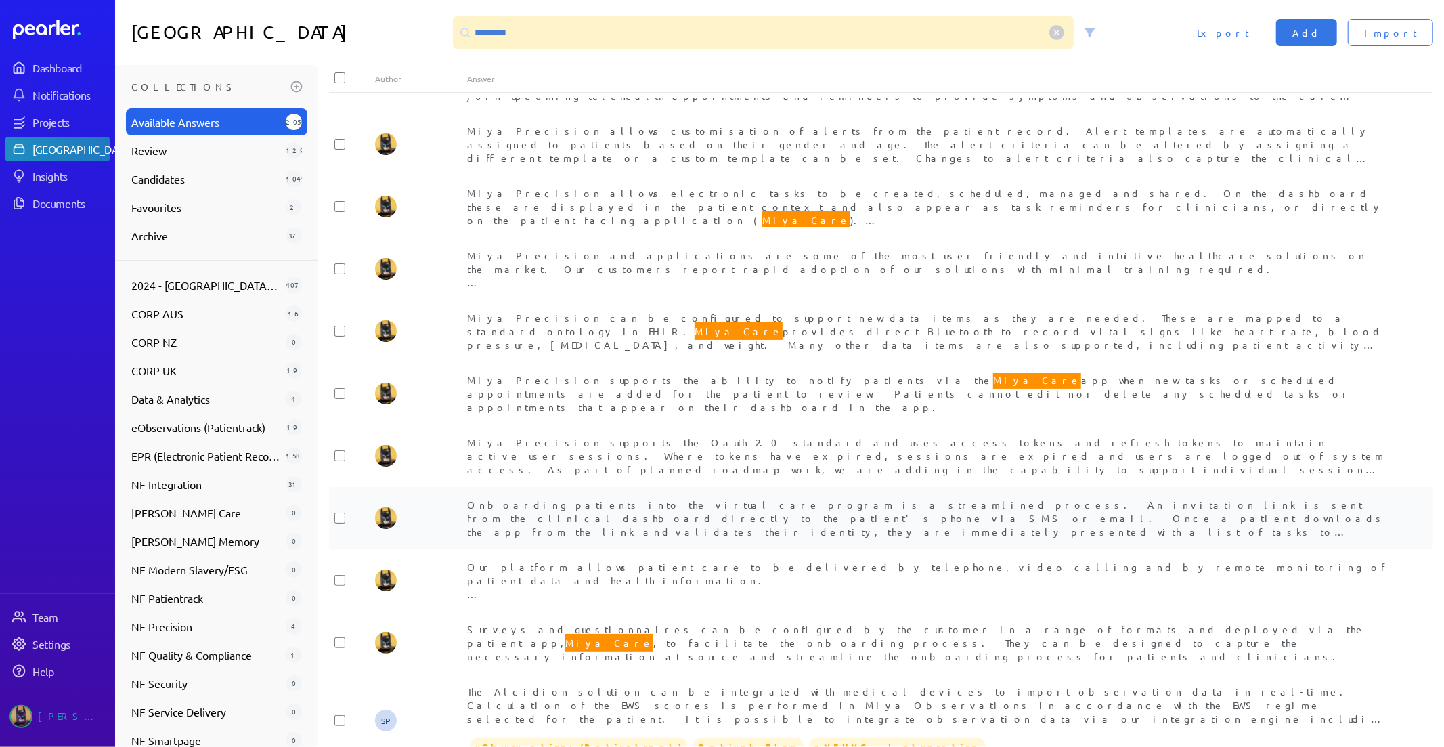
click at [699, 498] on div "Onboarding patients into the virtual care program is a streamlined process. An …" at bounding box center [927, 518] width 920 height 41
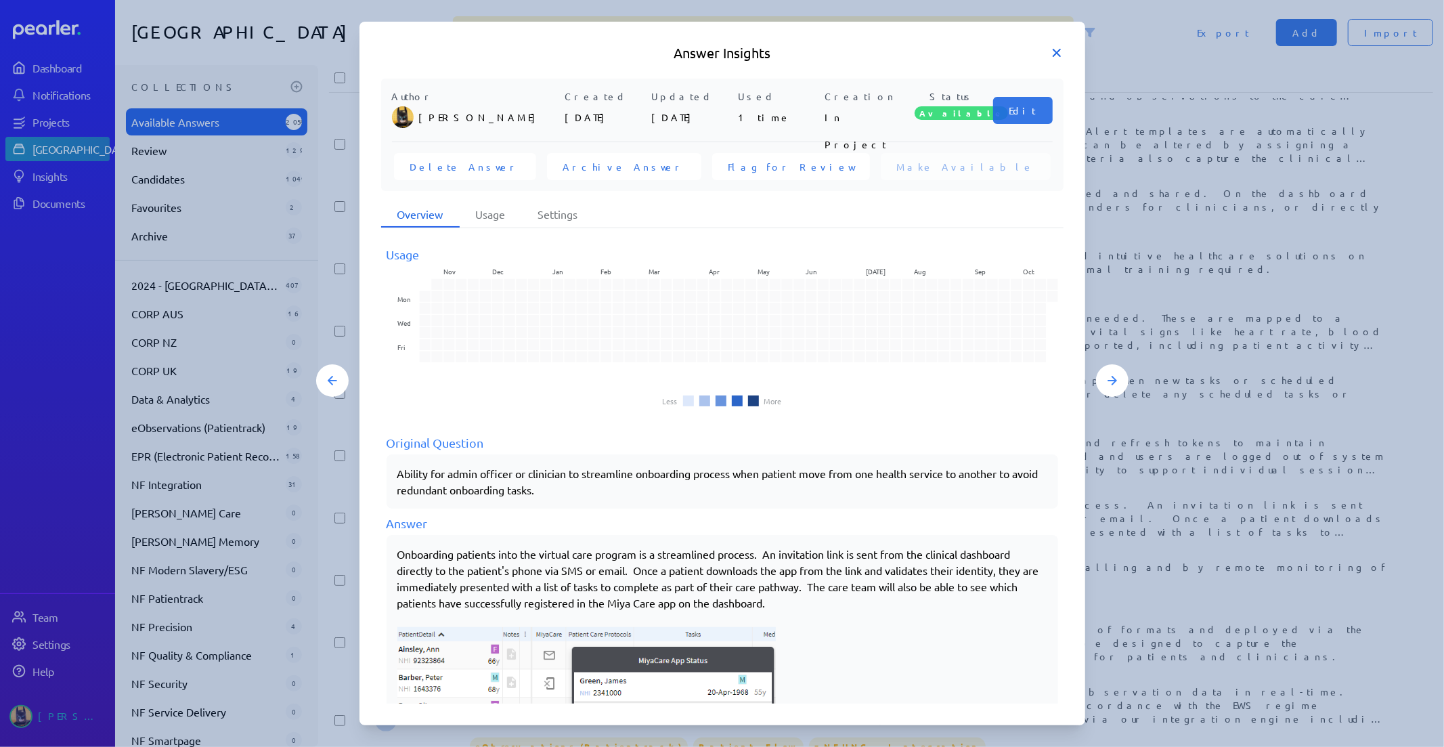
click at [1053, 51] on icon at bounding box center [1057, 53] width 14 height 14
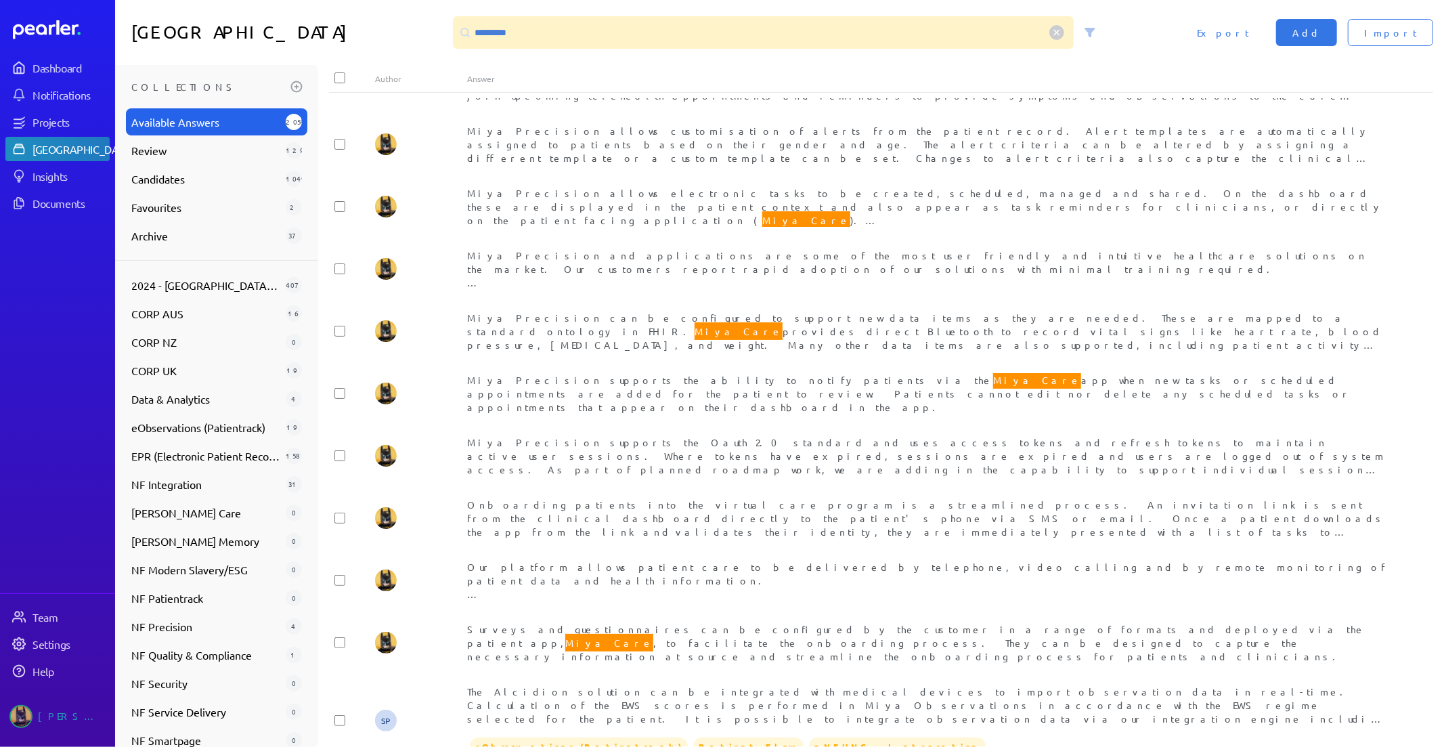
scroll to position [1254, 0]
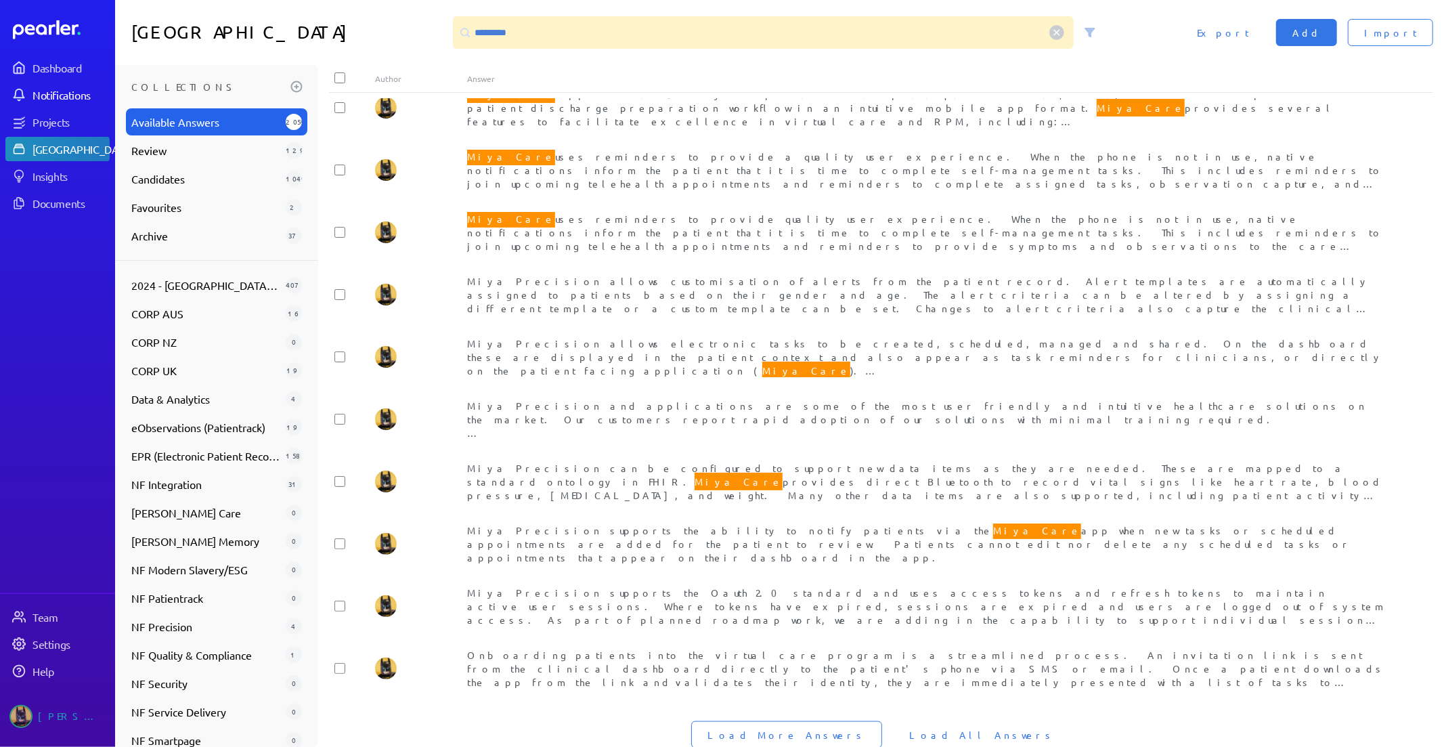
click at [66, 91] on div "Notifications" at bounding box center [70, 95] width 76 height 14
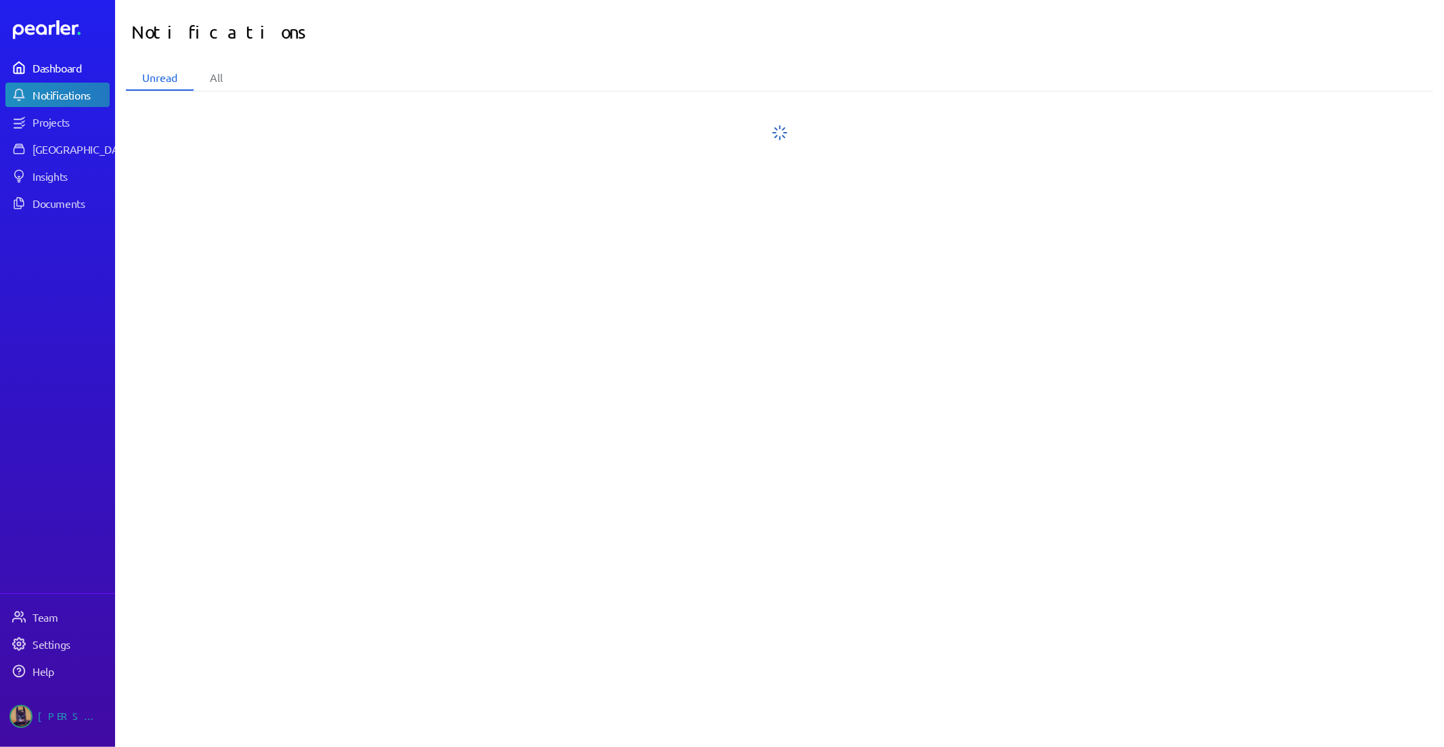
click at [66, 74] on link "Dashboard" at bounding box center [57, 68] width 104 height 24
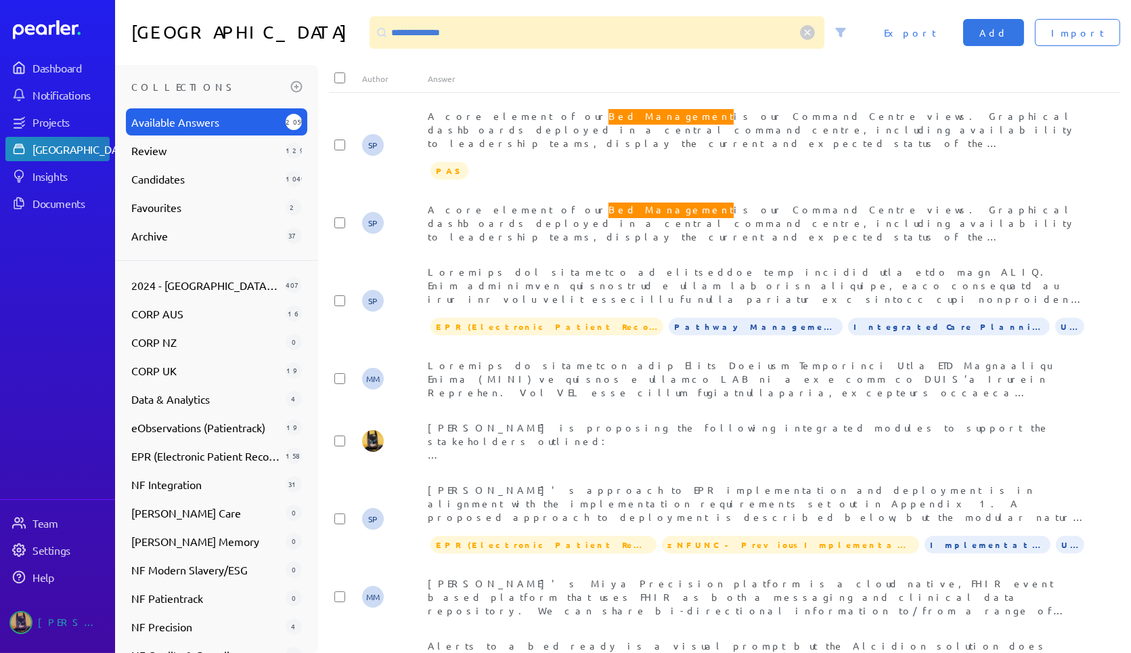
scroll to position [5858, 0]
